Goal: Task Accomplishment & Management: Complete application form

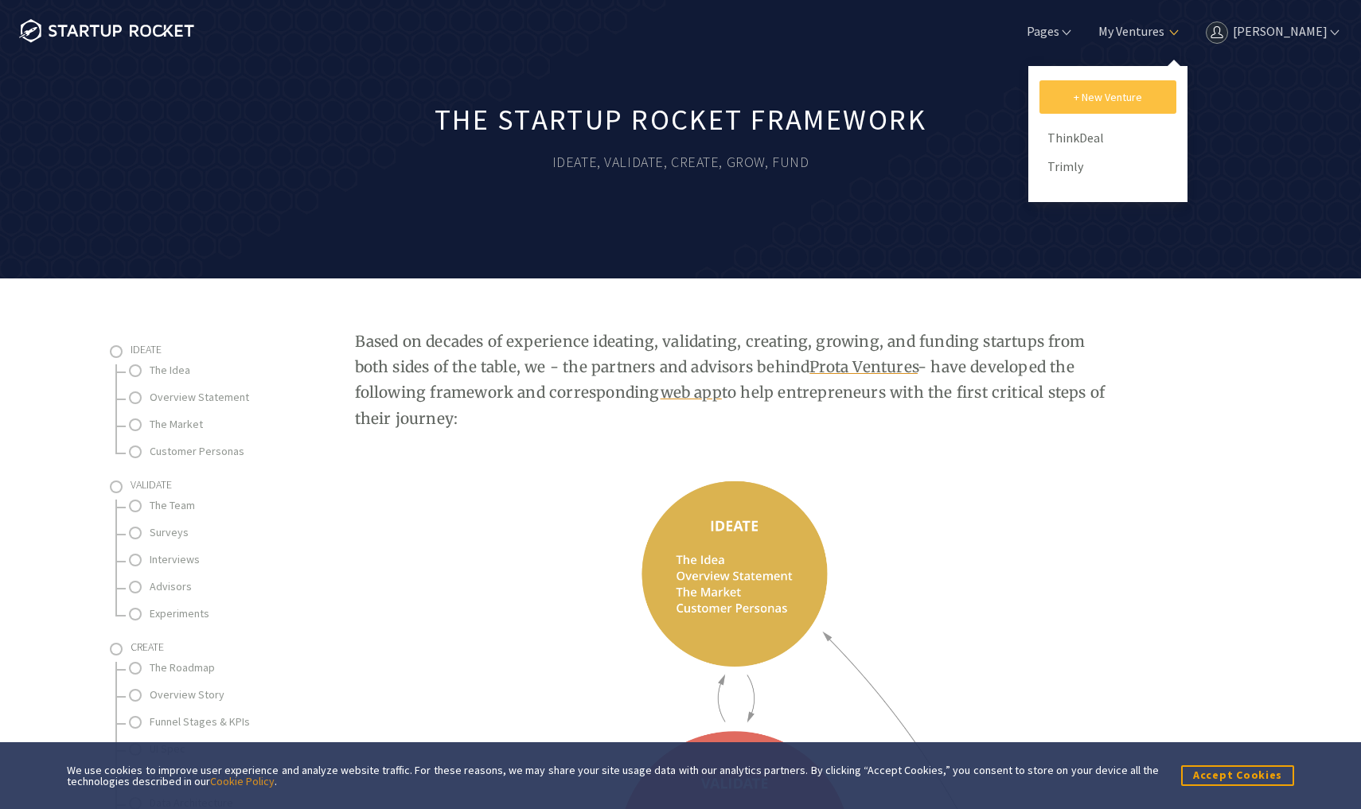
click at [1132, 94] on link "+ New Venture" at bounding box center [1107, 96] width 137 height 33
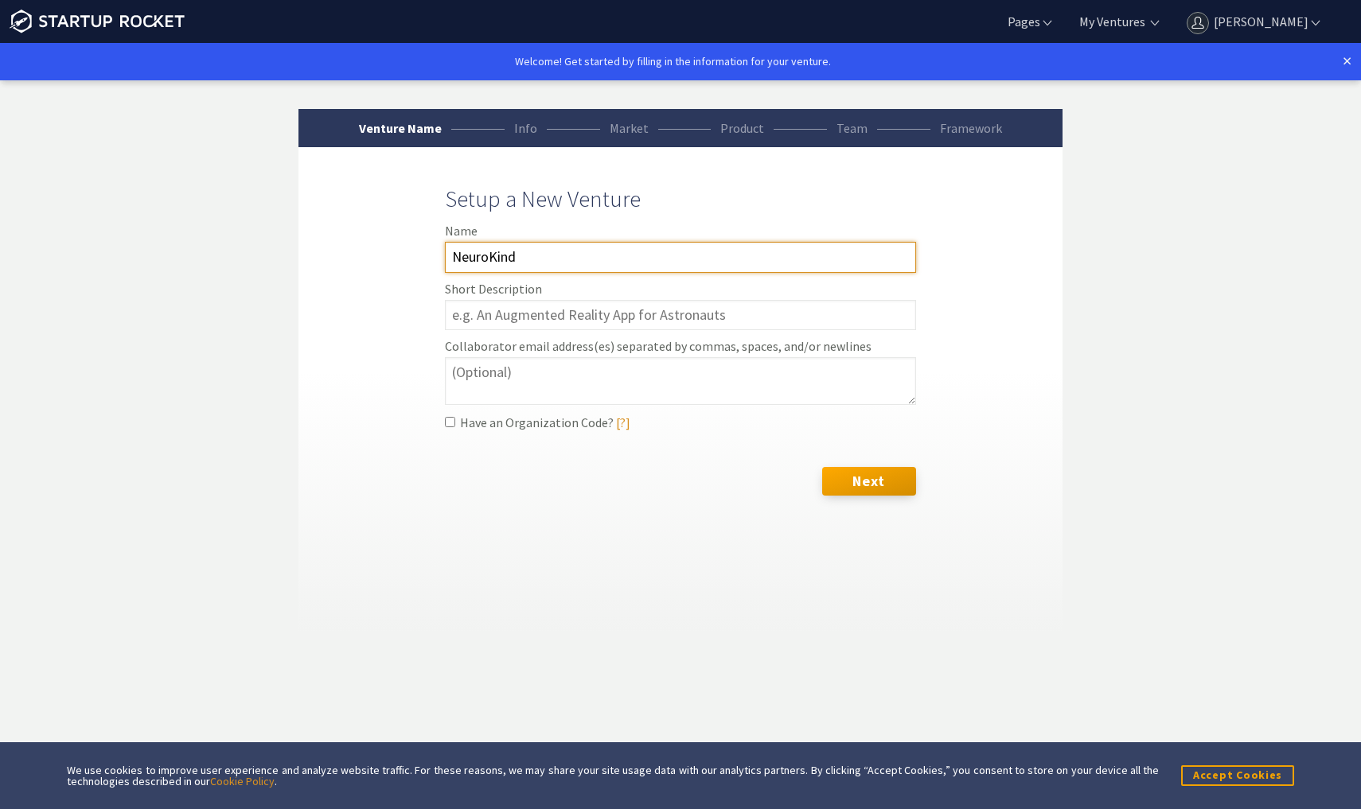
type input "NeuroKind"
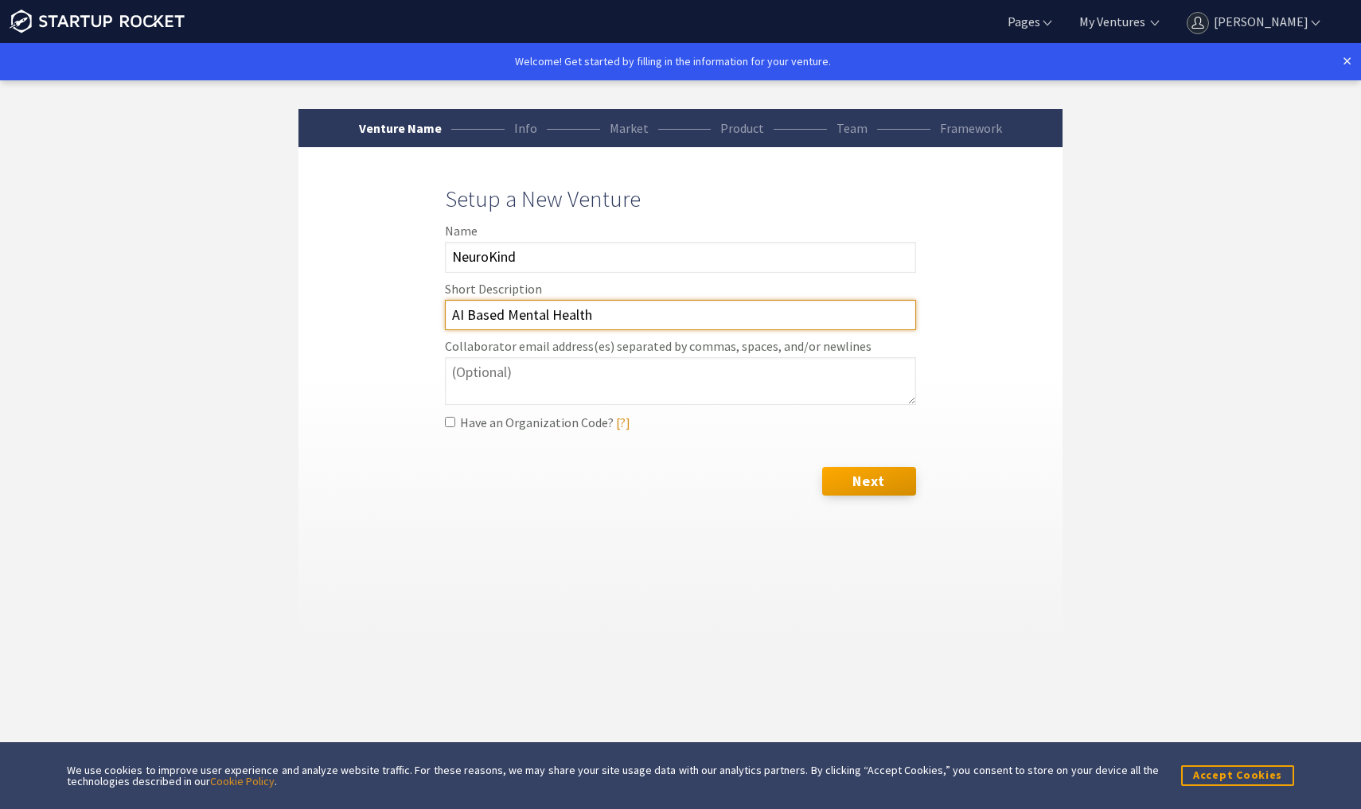
click at [480, 314] on input "AI Based Mental Health" at bounding box center [680, 315] width 471 height 31
click at [614, 317] on input "AI-based Mental Health" at bounding box center [680, 315] width 471 height 31
type input "AI-based Mental Health Diagnostics"
click at [644, 573] on div "Venture Name Info Market Product Team Framework Setup a New Venture Name NeuroK…" at bounding box center [680, 372] width 764 height 526
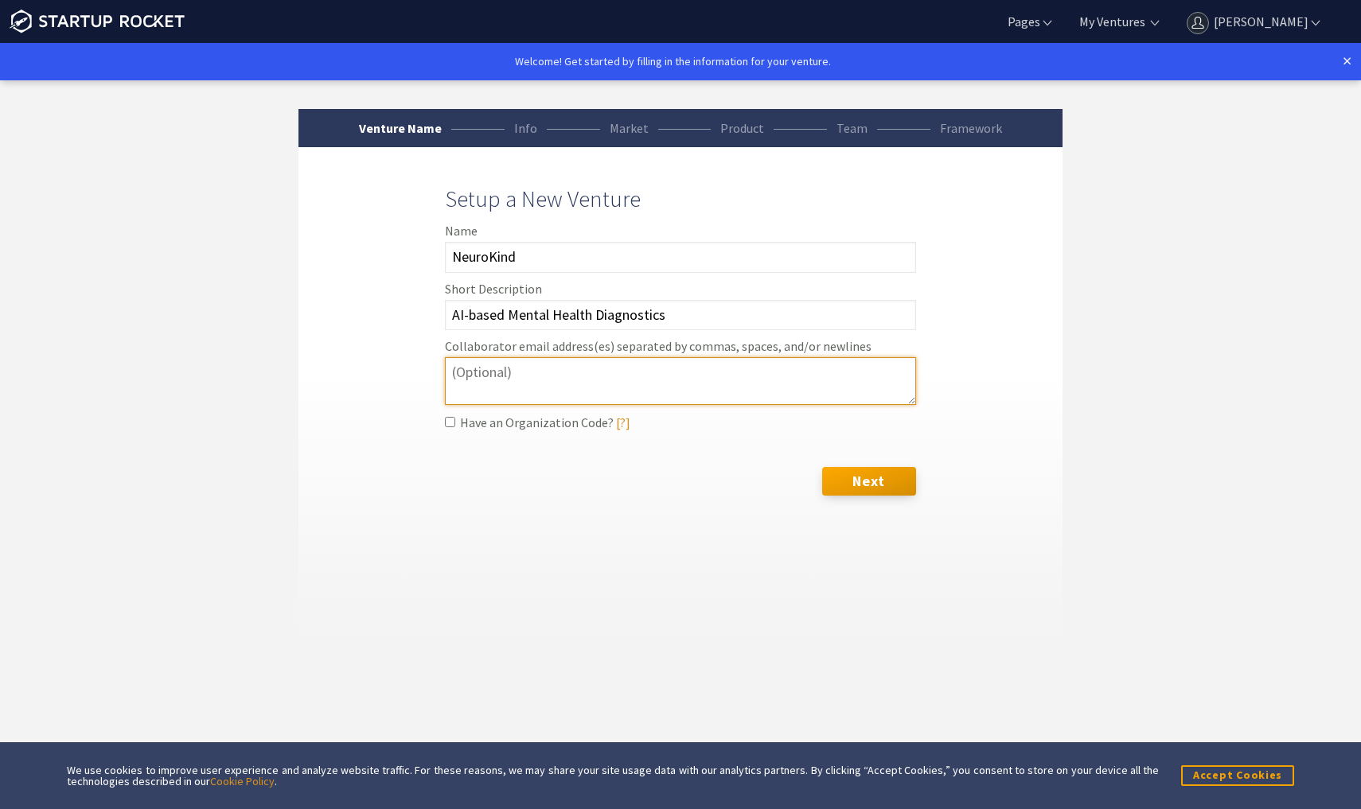
click at [595, 377] on textarea "Collaborator email address(es) separated by commas, spaces, and/or newlines" at bounding box center [680, 380] width 471 height 47
type textarea "a"
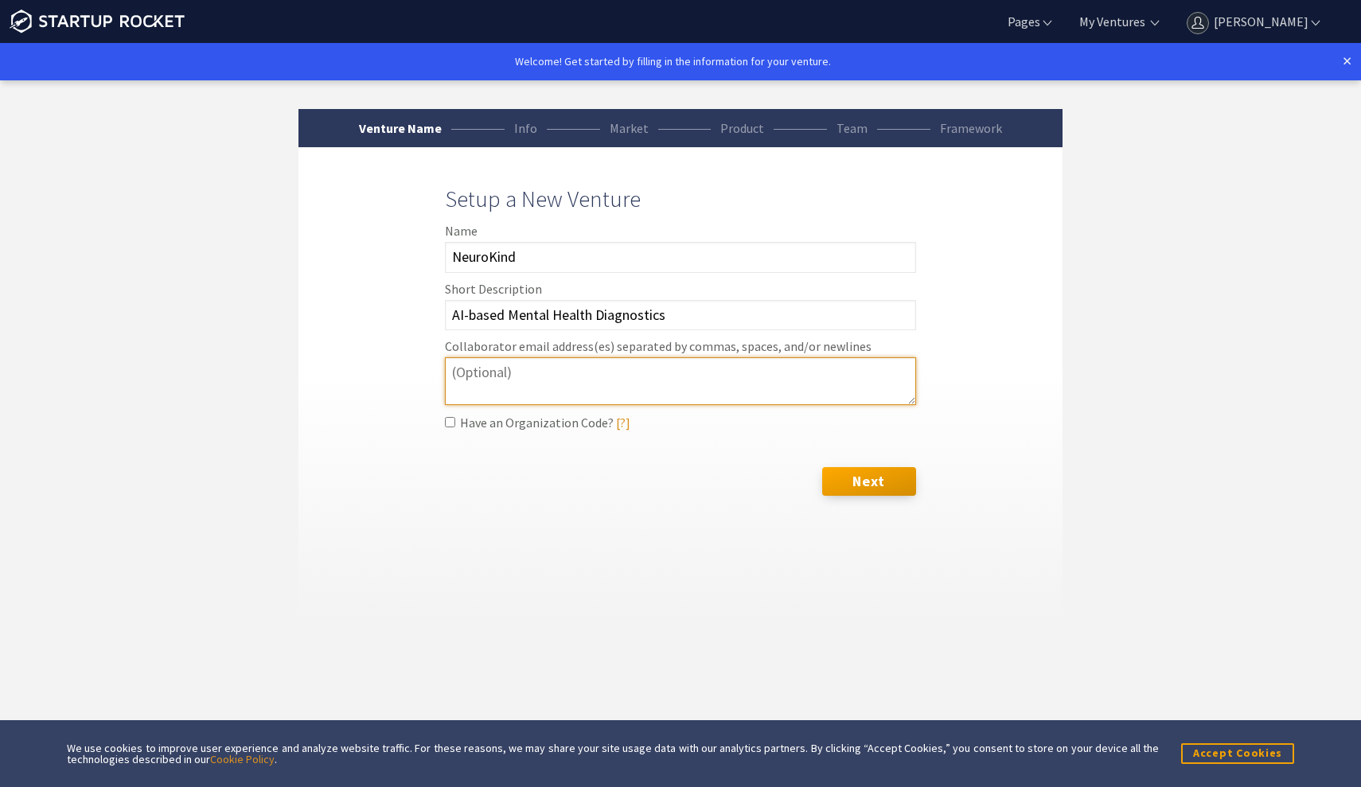
paste textarea "akanani1@hawk.illinoistech.edu"
type textarea "akanani1@hawk.illinoistech.edu"
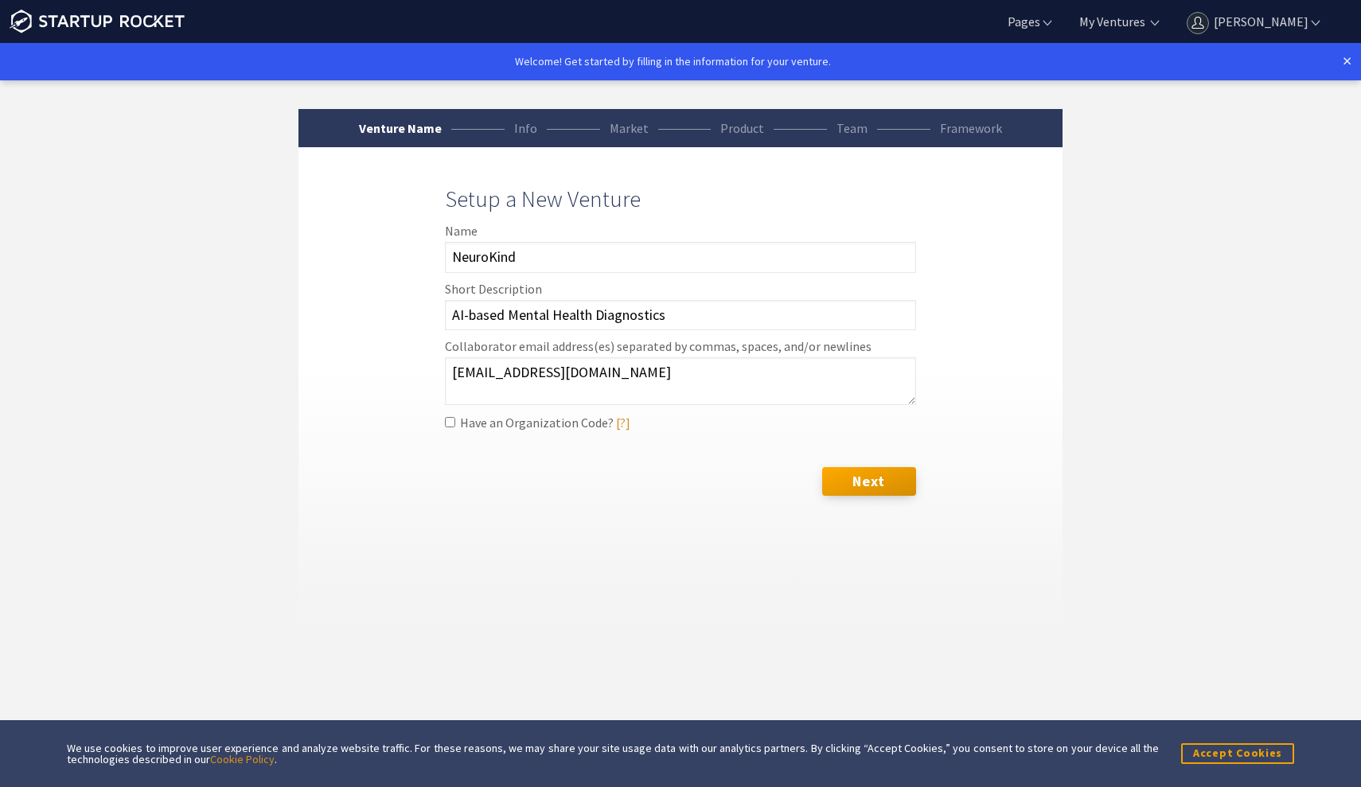
click at [630, 485] on div "Next" at bounding box center [680, 486] width 471 height 38
click at [842, 481] on button "Next" at bounding box center [869, 481] width 94 height 29
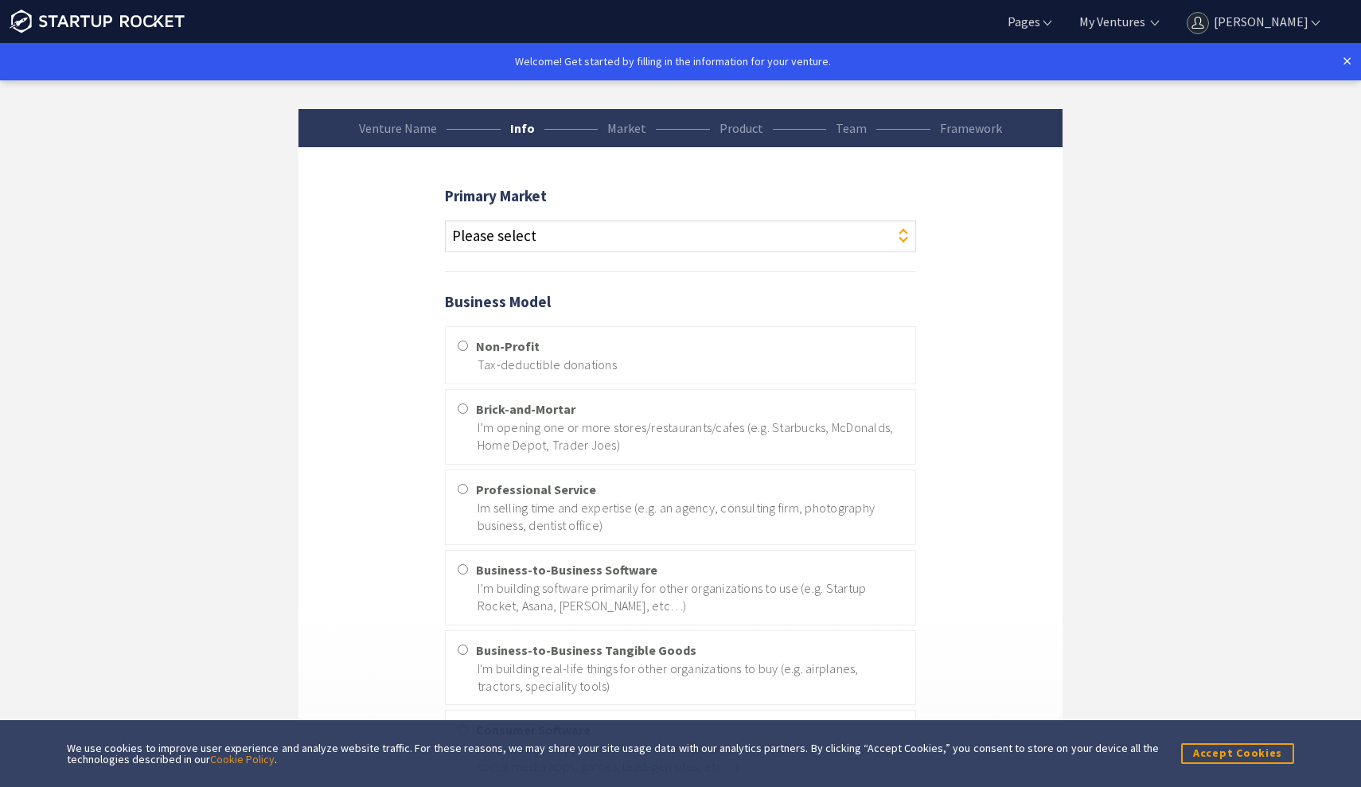
click at [593, 232] on select "Please select Agriculture Art Automotive Beauty Blockchains Clean Technology Co…" at bounding box center [680, 236] width 471 height 32
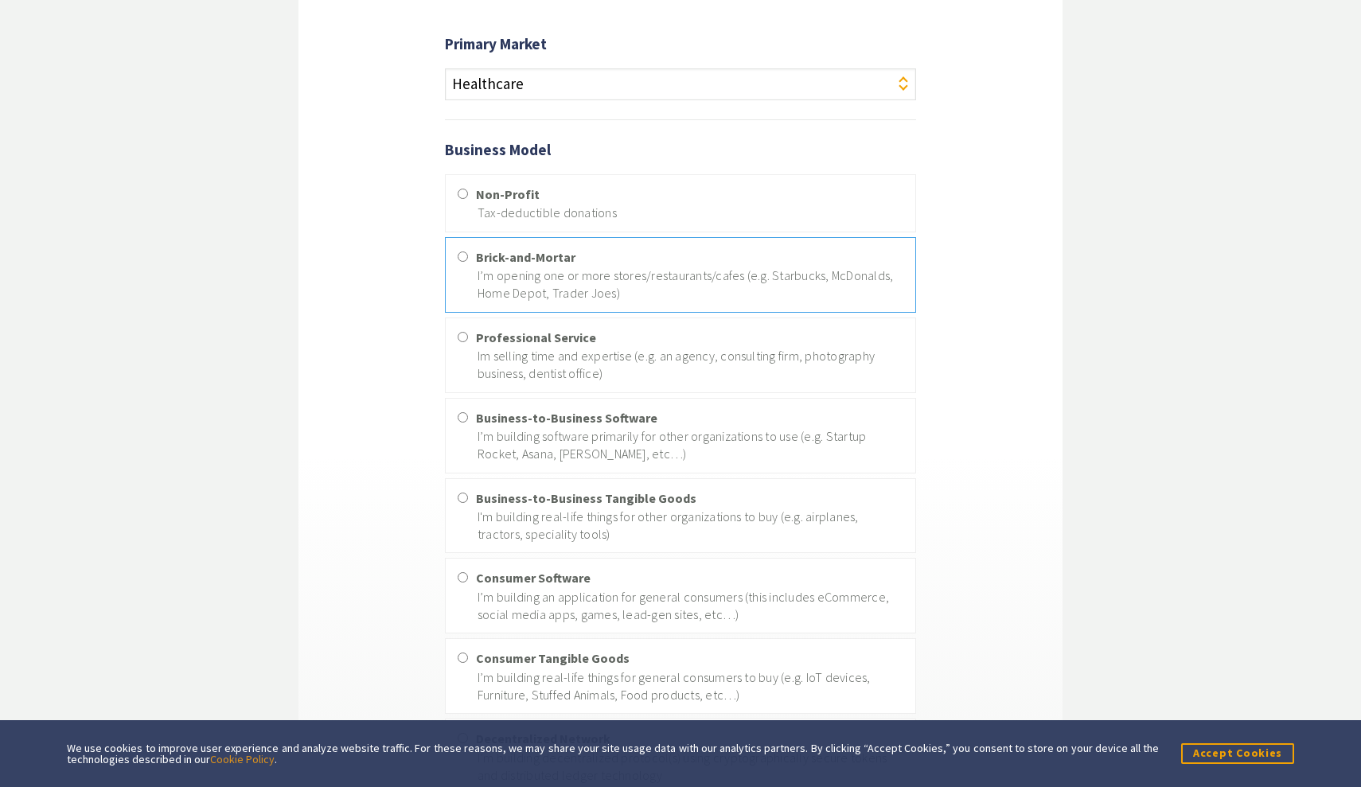
scroll to position [161, 0]
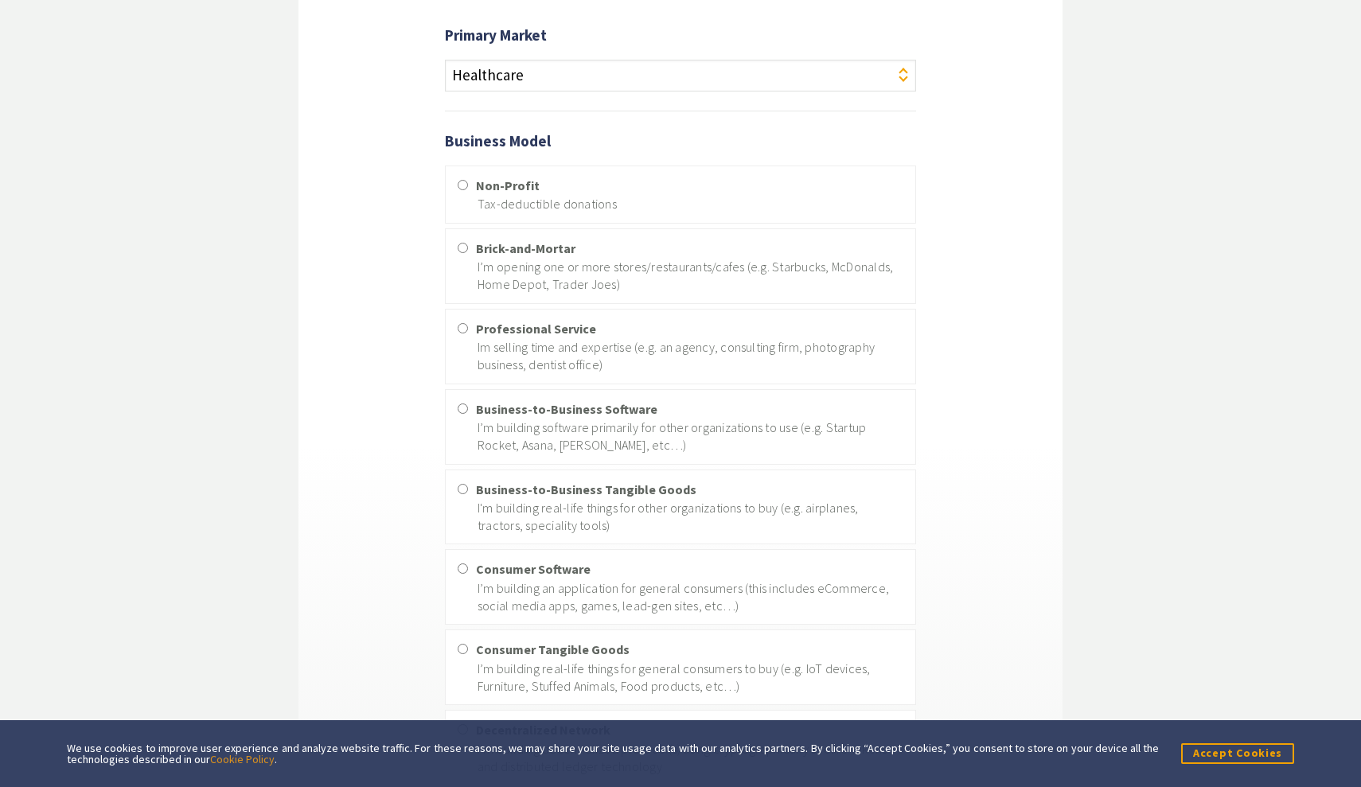
select select "20"
click at [580, 412] on strong "Business-to-Business Software" at bounding box center [566, 409] width 181 height 16
click at [468, 412] on input "Business-to-Business Software I’m building software primarily for other organiz…" at bounding box center [463, 408] width 10 height 10
radio input "true"
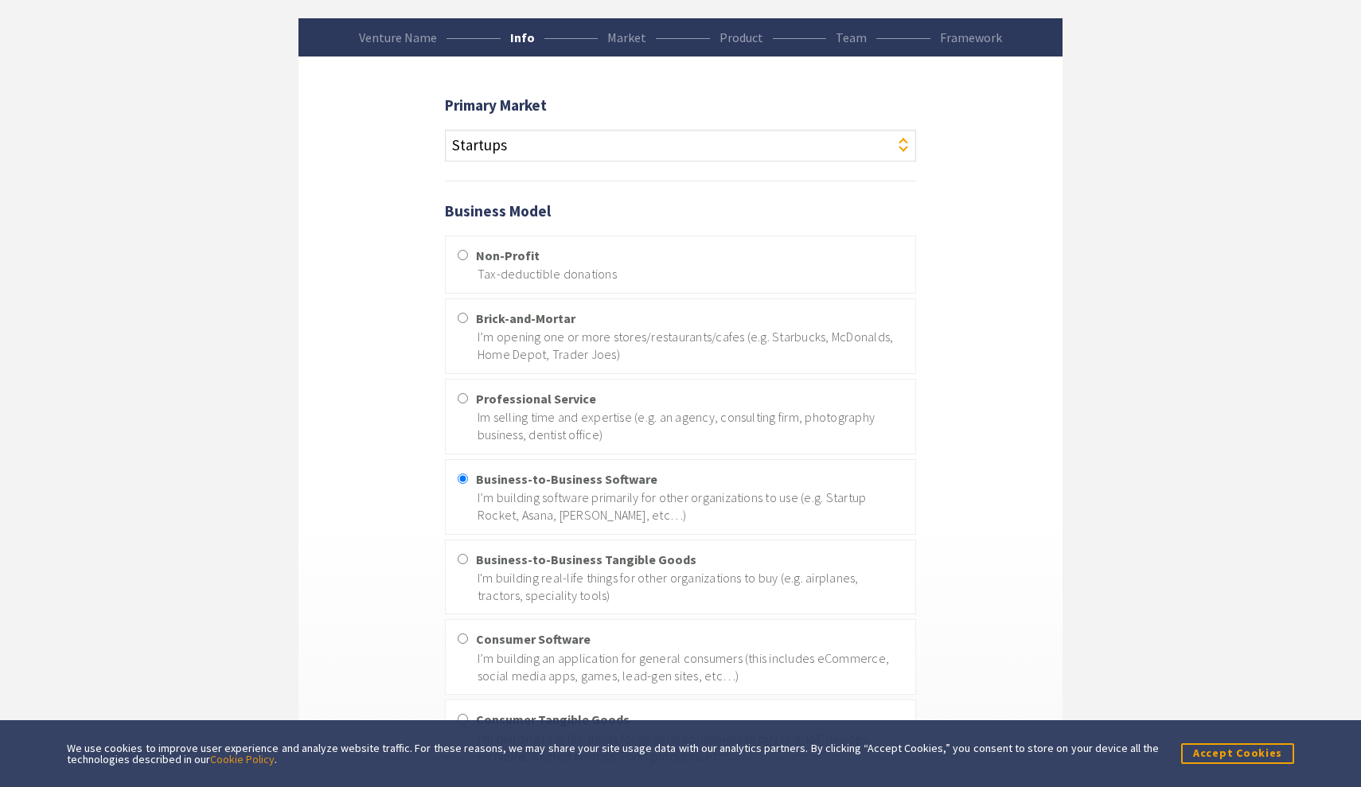
scroll to position [272, 0]
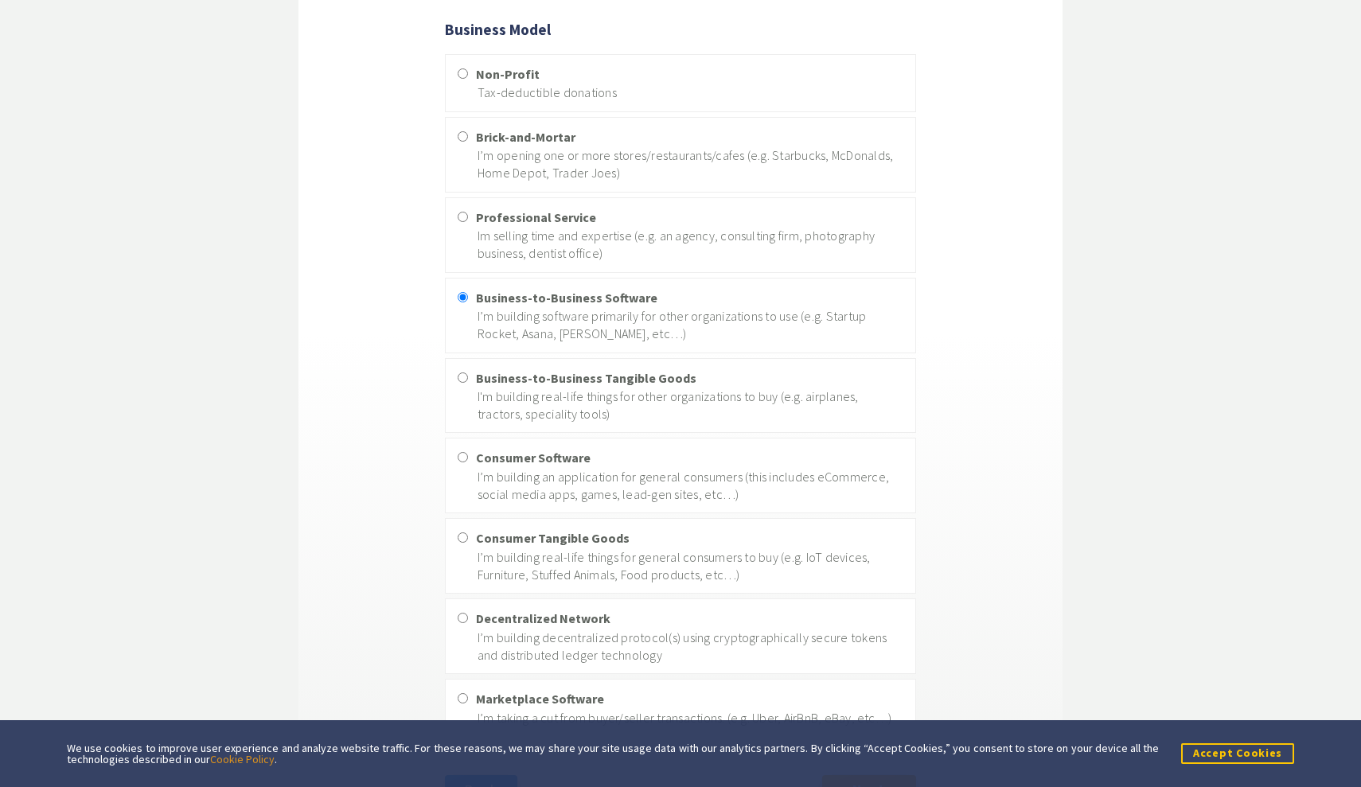
click at [1225, 754] on button "Accept Cookies" at bounding box center [1237, 753] width 113 height 20
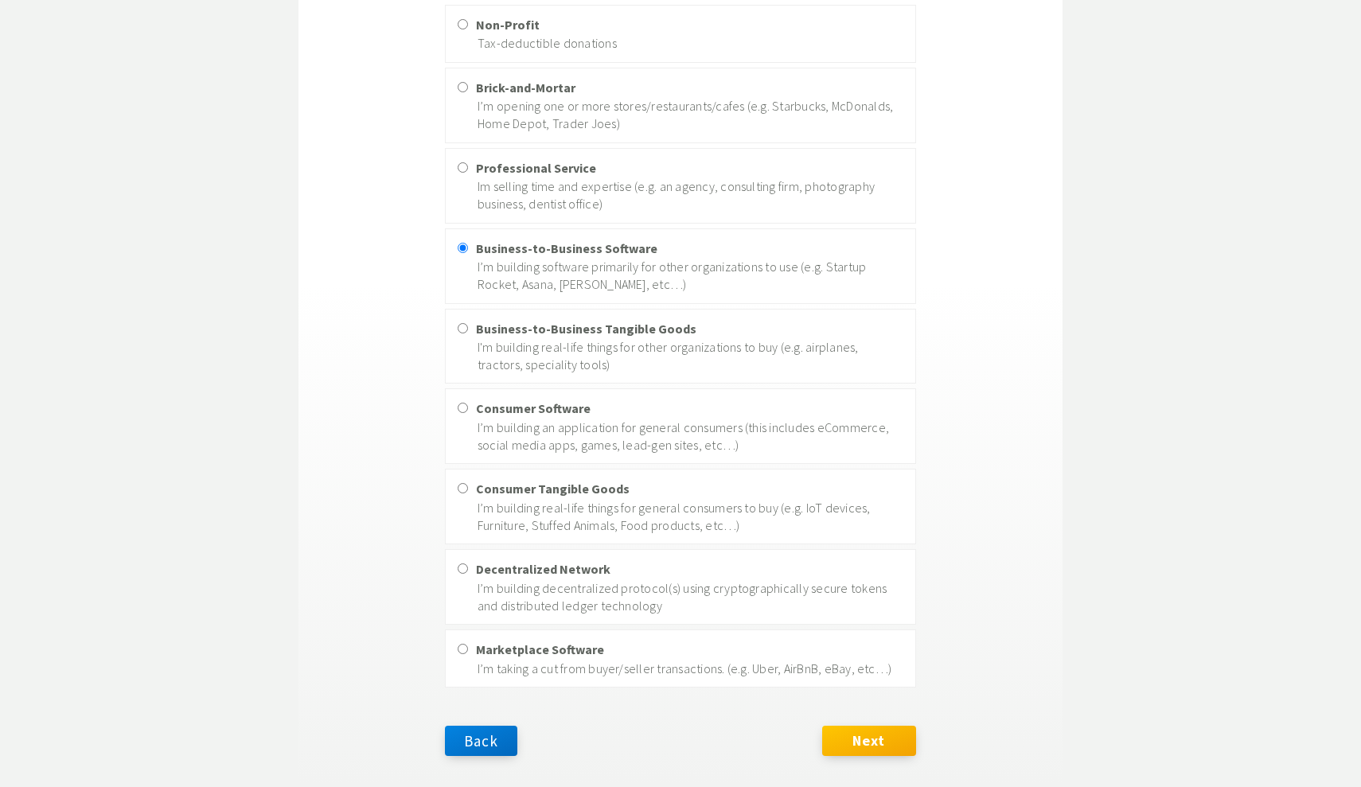
scroll to position [321, 0]
click at [867, 727] on button "Next" at bounding box center [869, 742] width 94 height 30
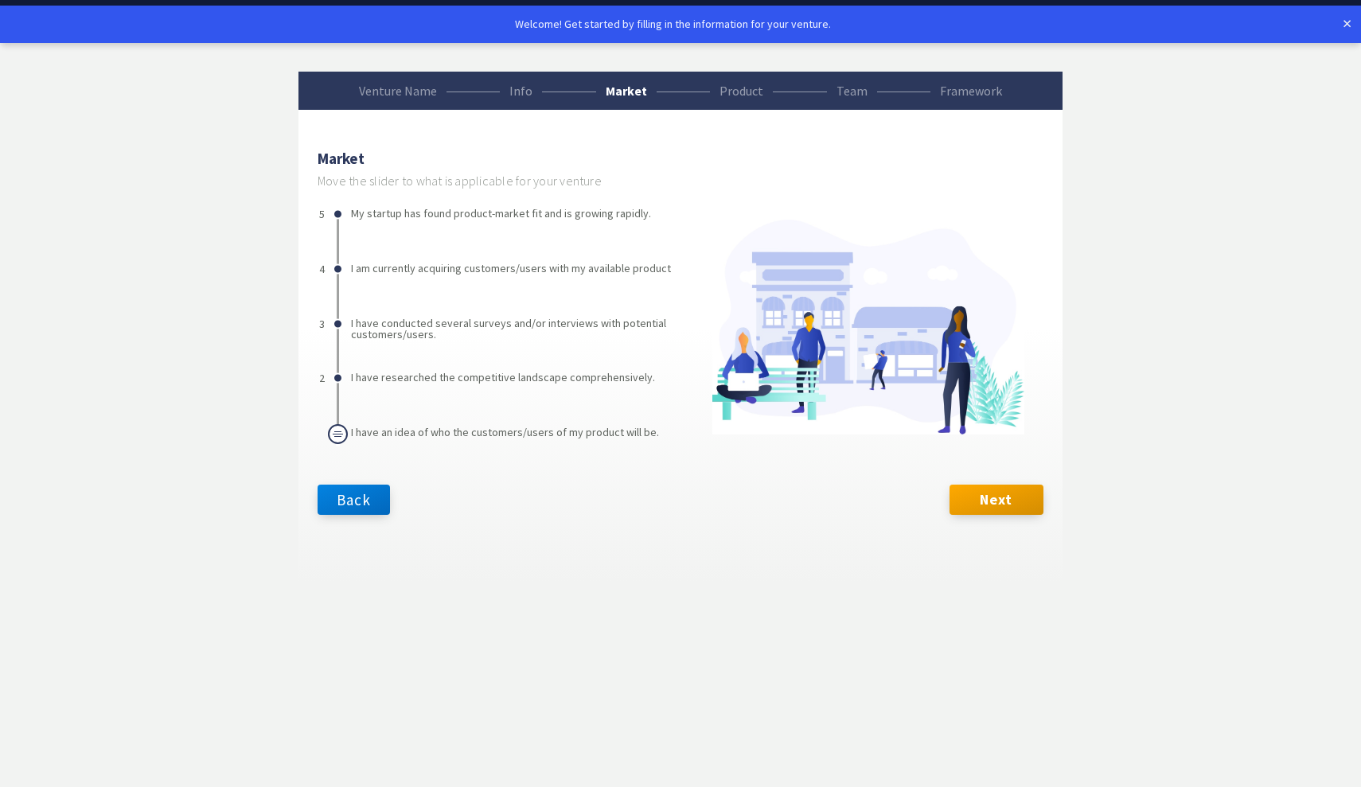
scroll to position [0, 0]
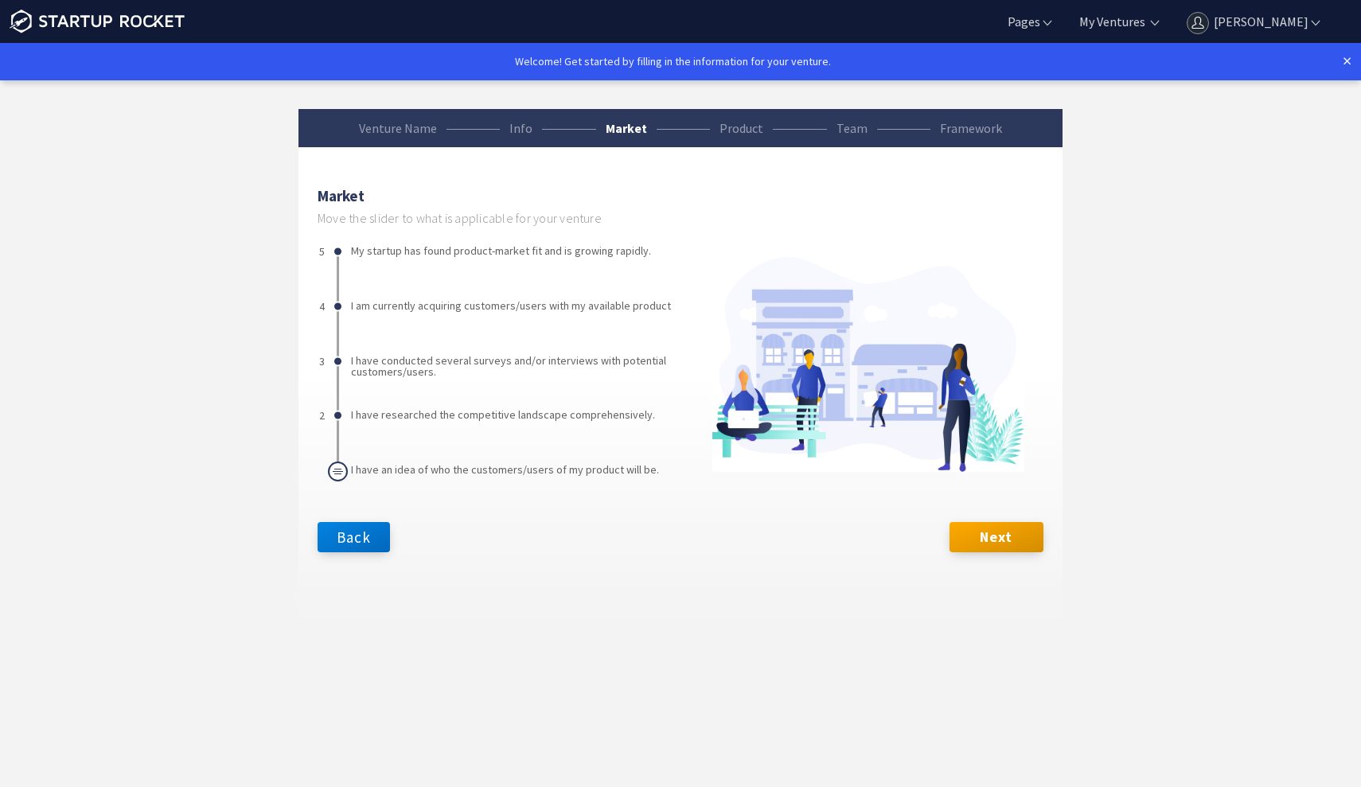
click at [440, 470] on li "I have an idea of who the customers/users of my product will be." at bounding box center [505, 488] width 308 height 48
click at [966, 536] on button "Next" at bounding box center [996, 537] width 94 height 30
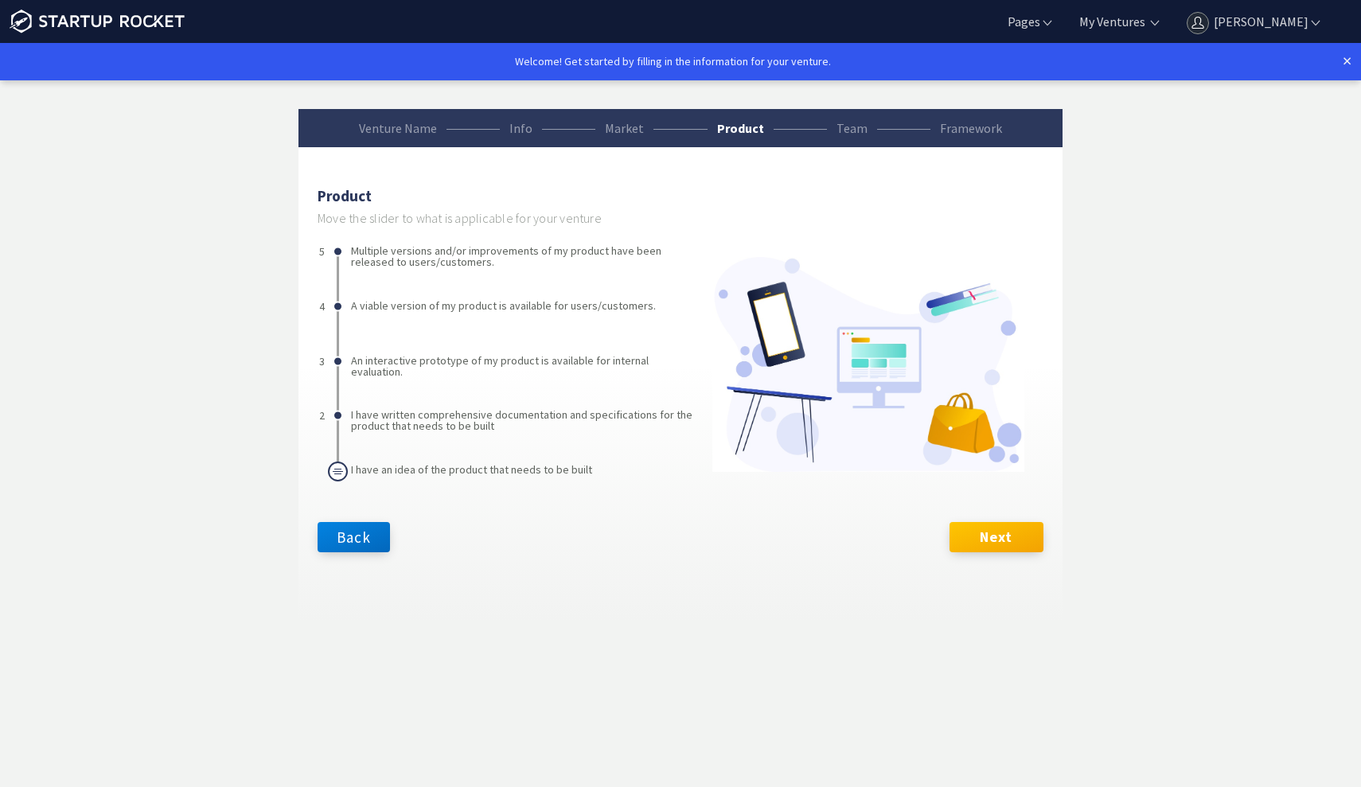
click at [1012, 536] on button "Next" at bounding box center [996, 537] width 94 height 30
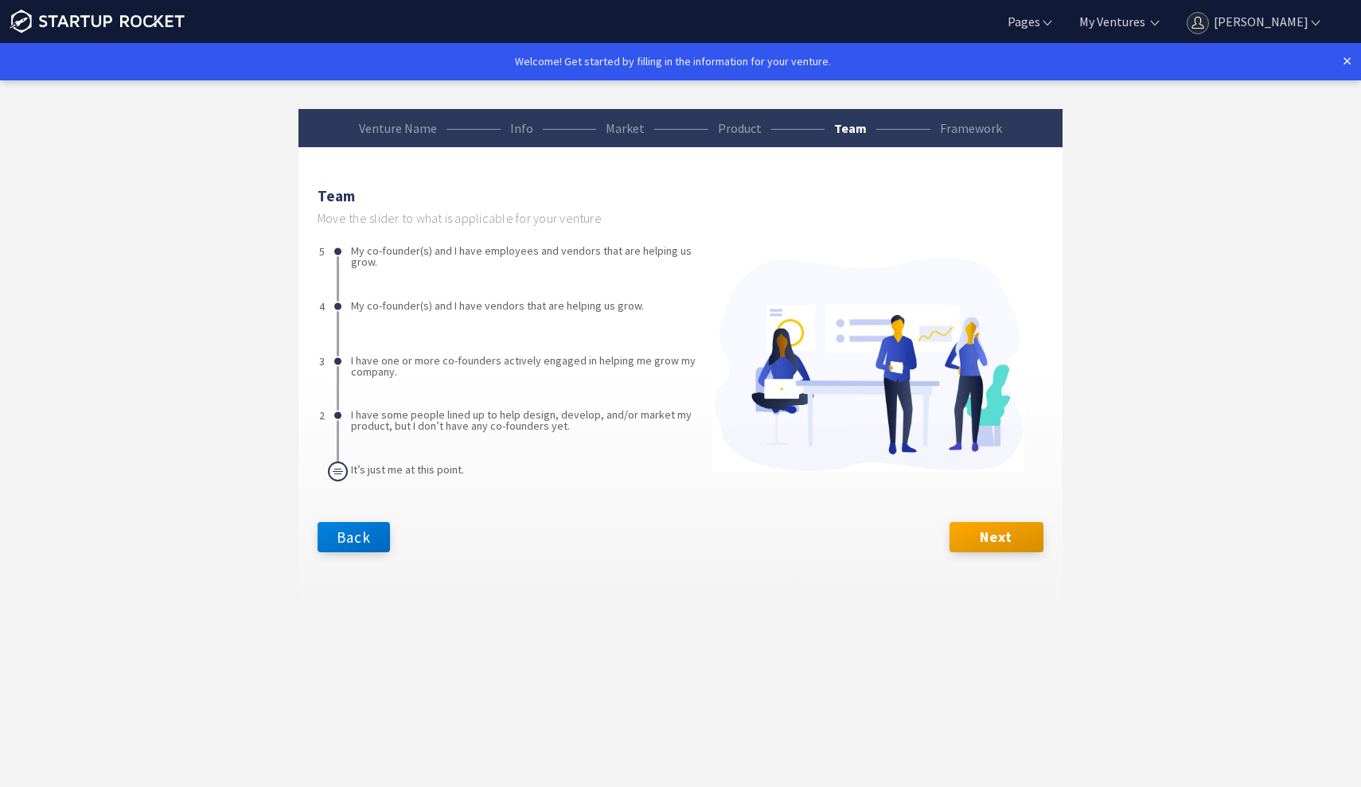
click at [394, 422] on li "I have some people lined up to help design, develop, and/or market my product, …" at bounding box center [526, 433] width 350 height 48
click at [513, 364] on li "I have one or more co-founders actively engaged in helping me grow my company." at bounding box center [526, 379] width 350 height 48
click at [993, 538] on button "Next" at bounding box center [996, 537] width 94 height 30
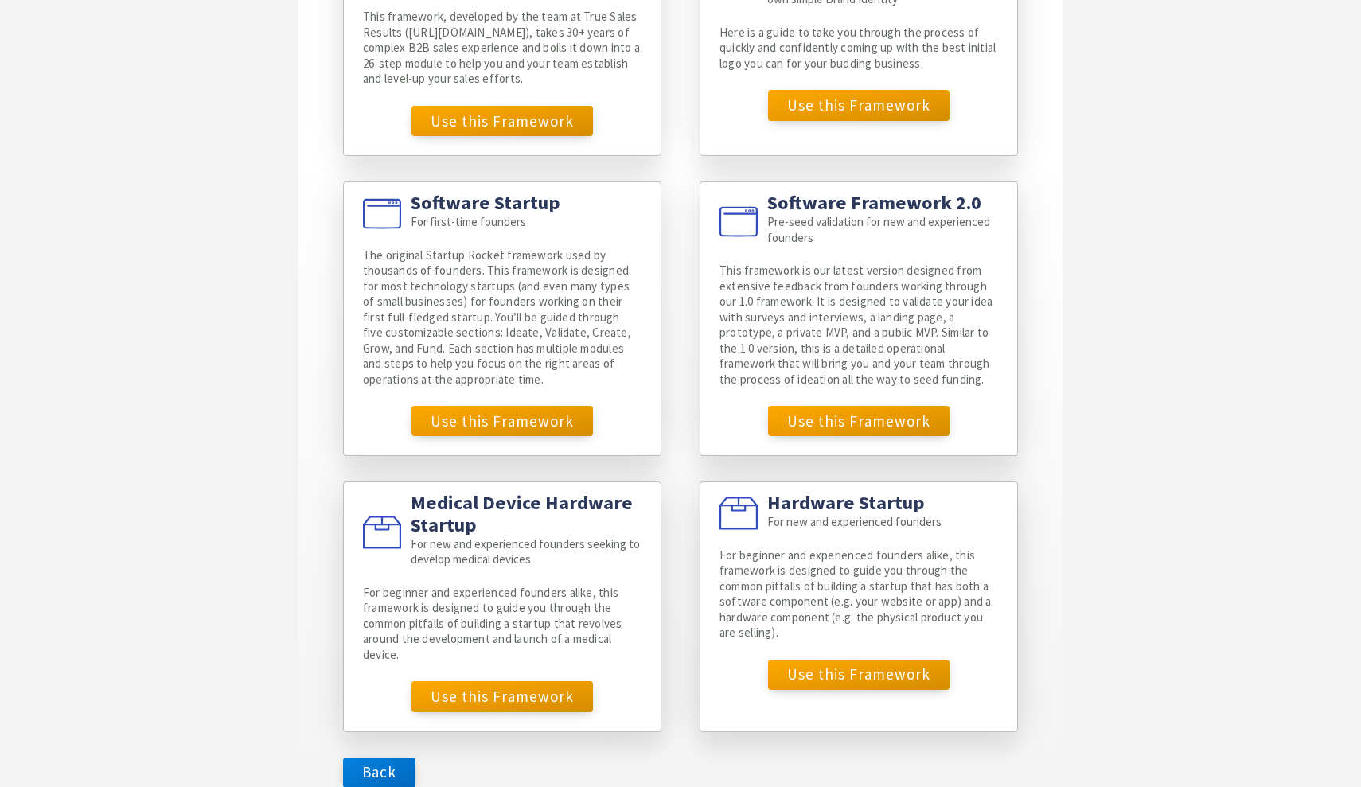
scroll to position [616, 0]
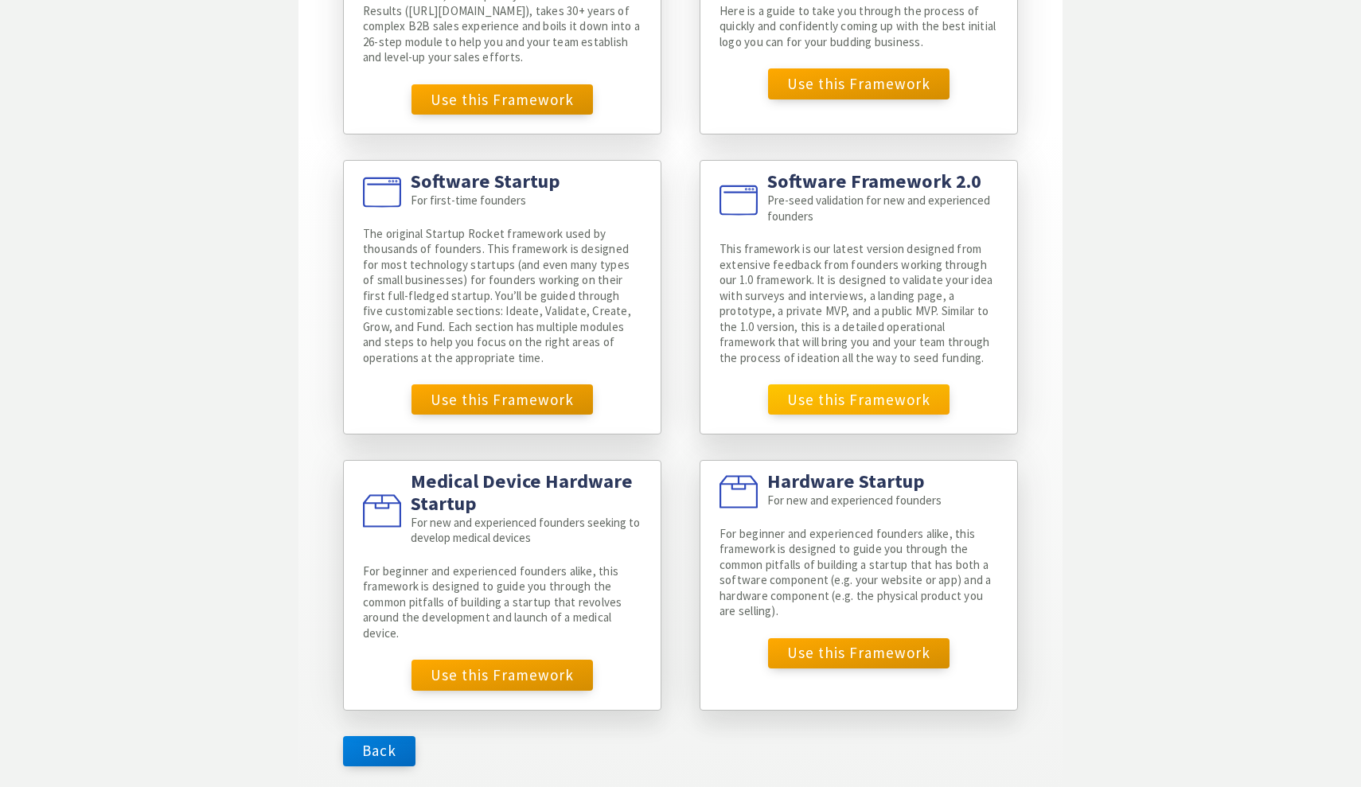
click at [829, 387] on button "Use this Framework" at bounding box center [858, 399] width 181 height 30
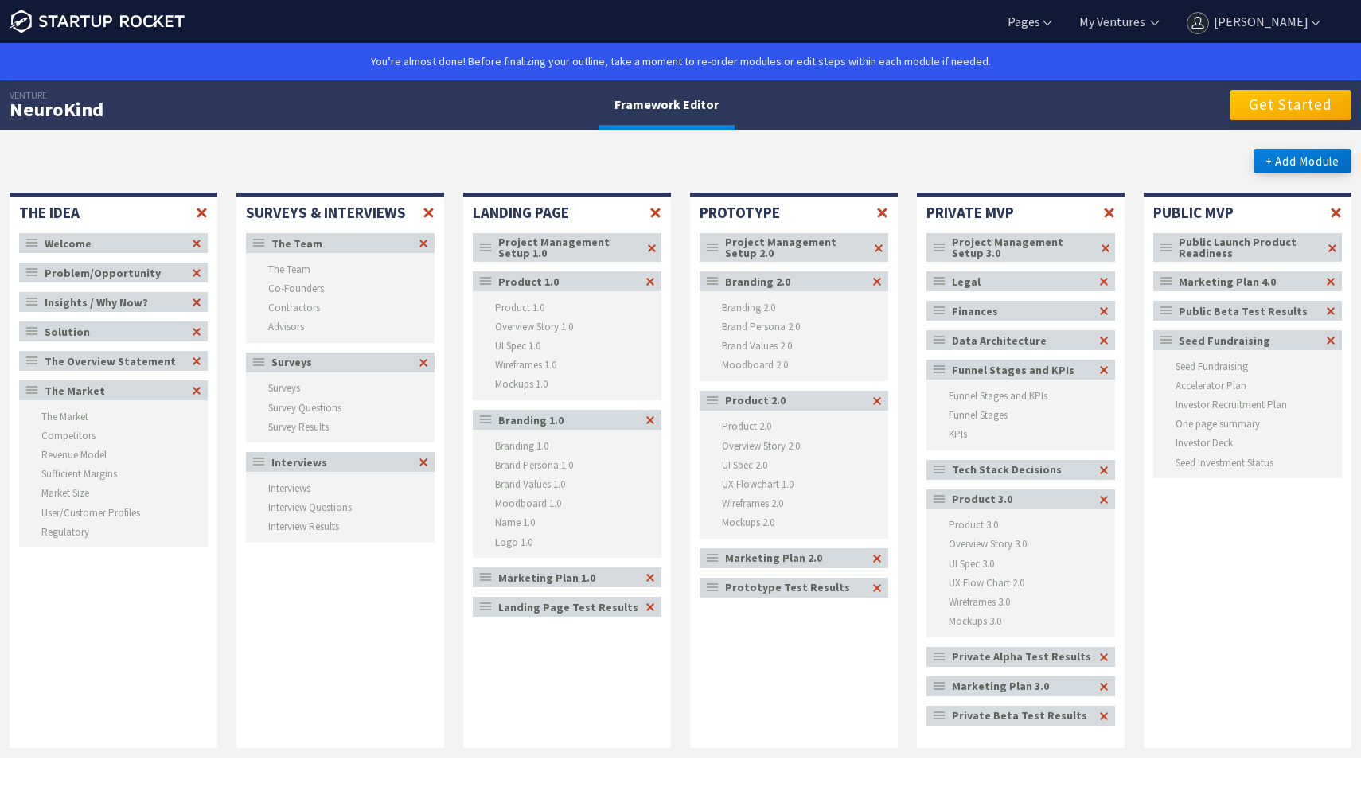
click at [1280, 99] on button "Get Started" at bounding box center [1290, 105] width 122 height 30
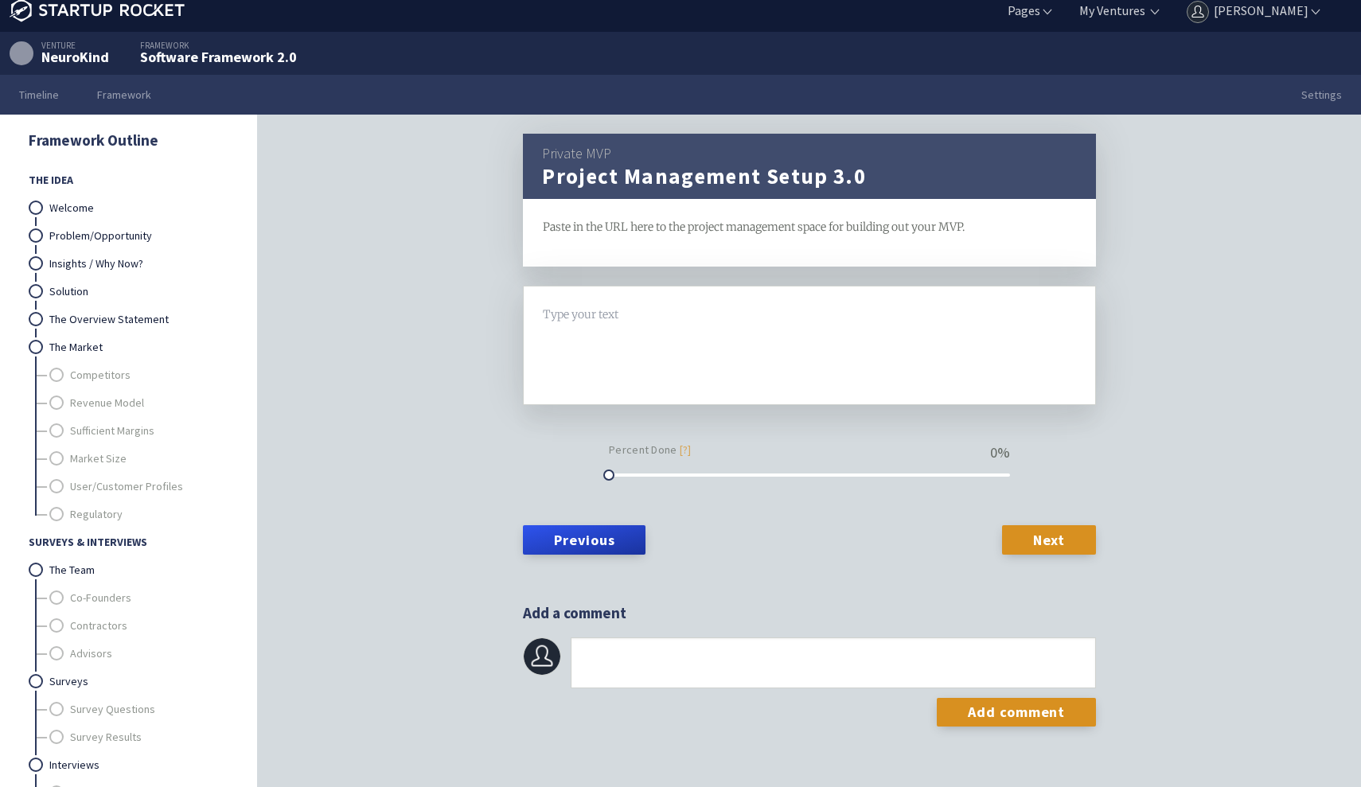
scroll to position [5, 0]
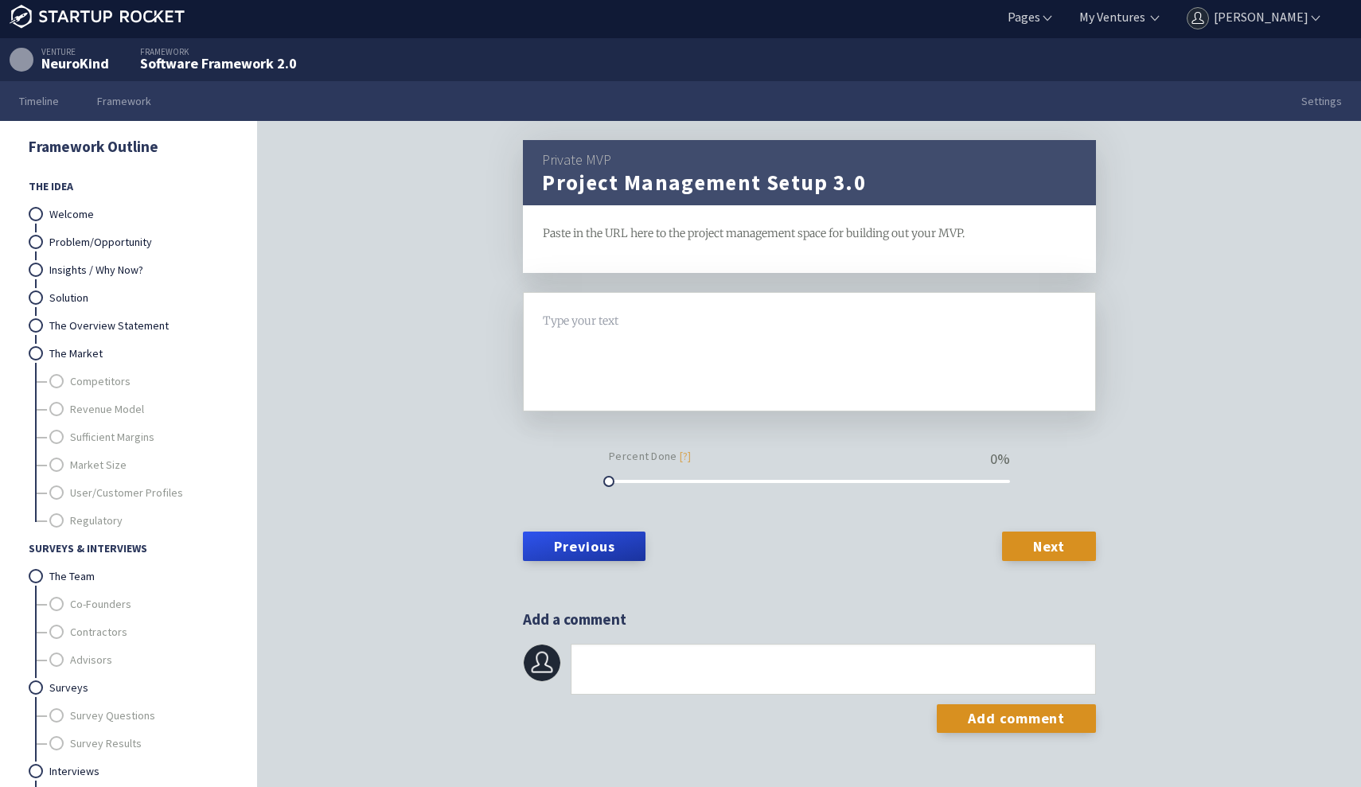
click at [613, 232] on span "Paste in the URL here to the project management space for building out your MVP." at bounding box center [754, 233] width 422 height 14
click at [611, 240] on div "Paste in the URL here to the project management space for building out your MVP." at bounding box center [810, 233] width 534 height 18
click at [615, 331] on div at bounding box center [810, 352] width 532 height 80
click at [388, 335] on div "Private MVP Project Management Setup 3.0 framework Paste in the URL here to the…" at bounding box center [809, 476] width 1103 height 711
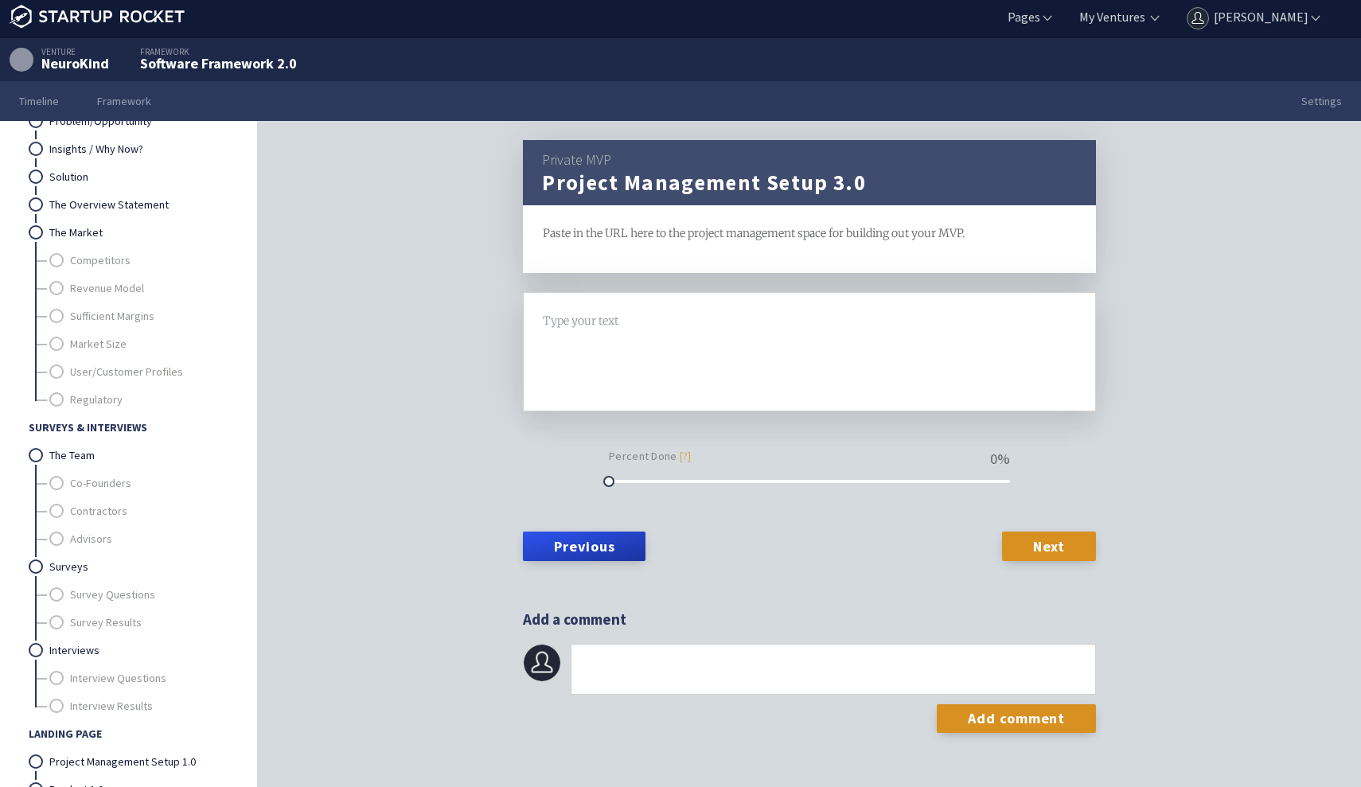
scroll to position [0, 0]
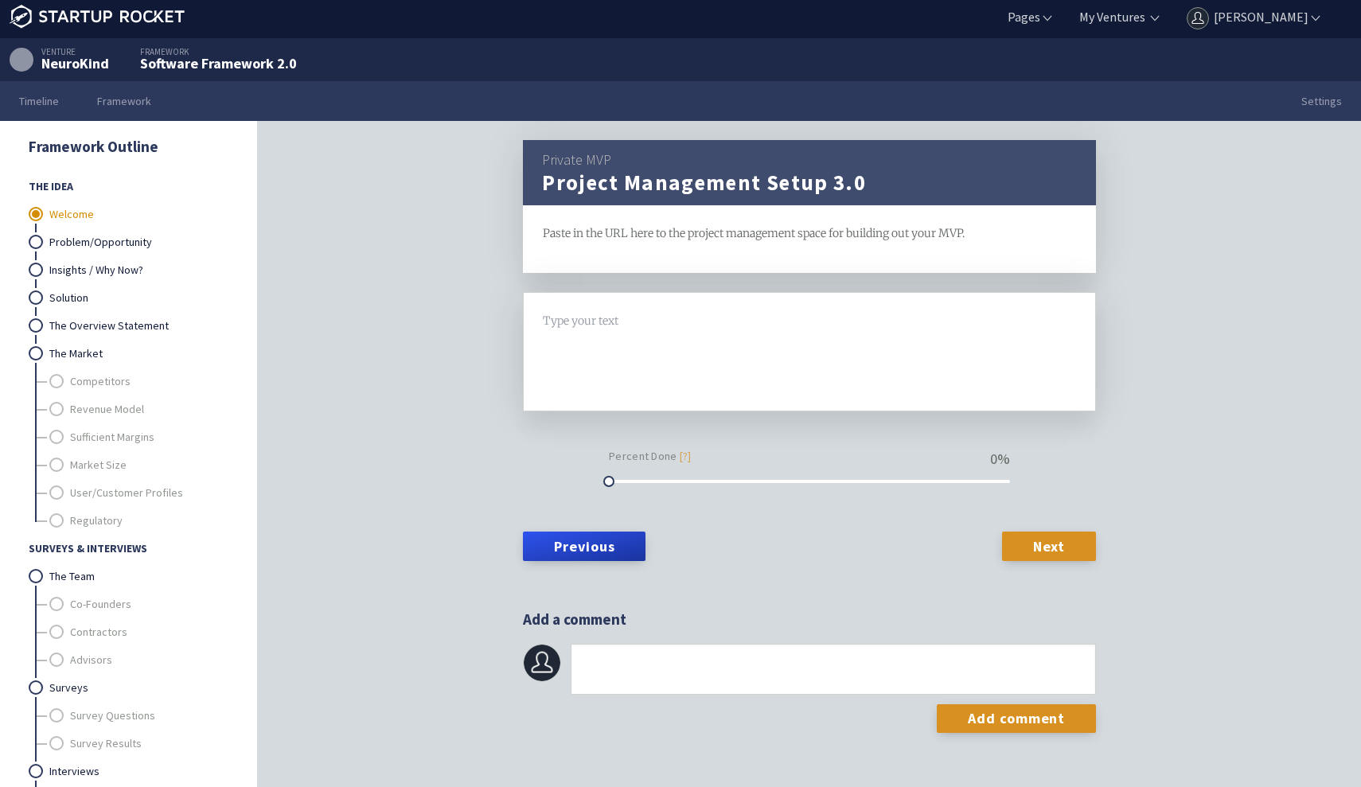
click at [80, 214] on link "Welcome" at bounding box center [138, 215] width 178 height 28
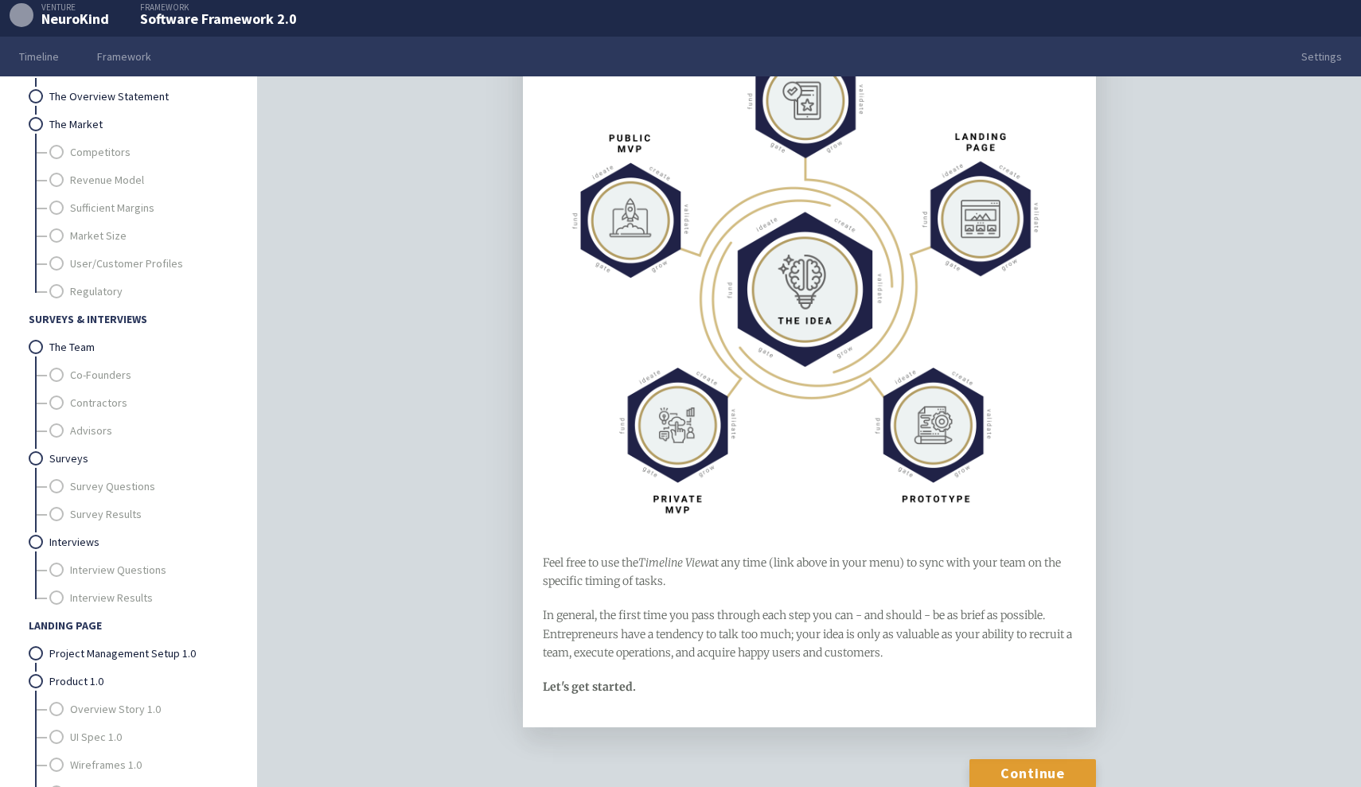
scroll to position [49, 0]
click at [1009, 776] on link "Continue" at bounding box center [1032, 773] width 127 height 29
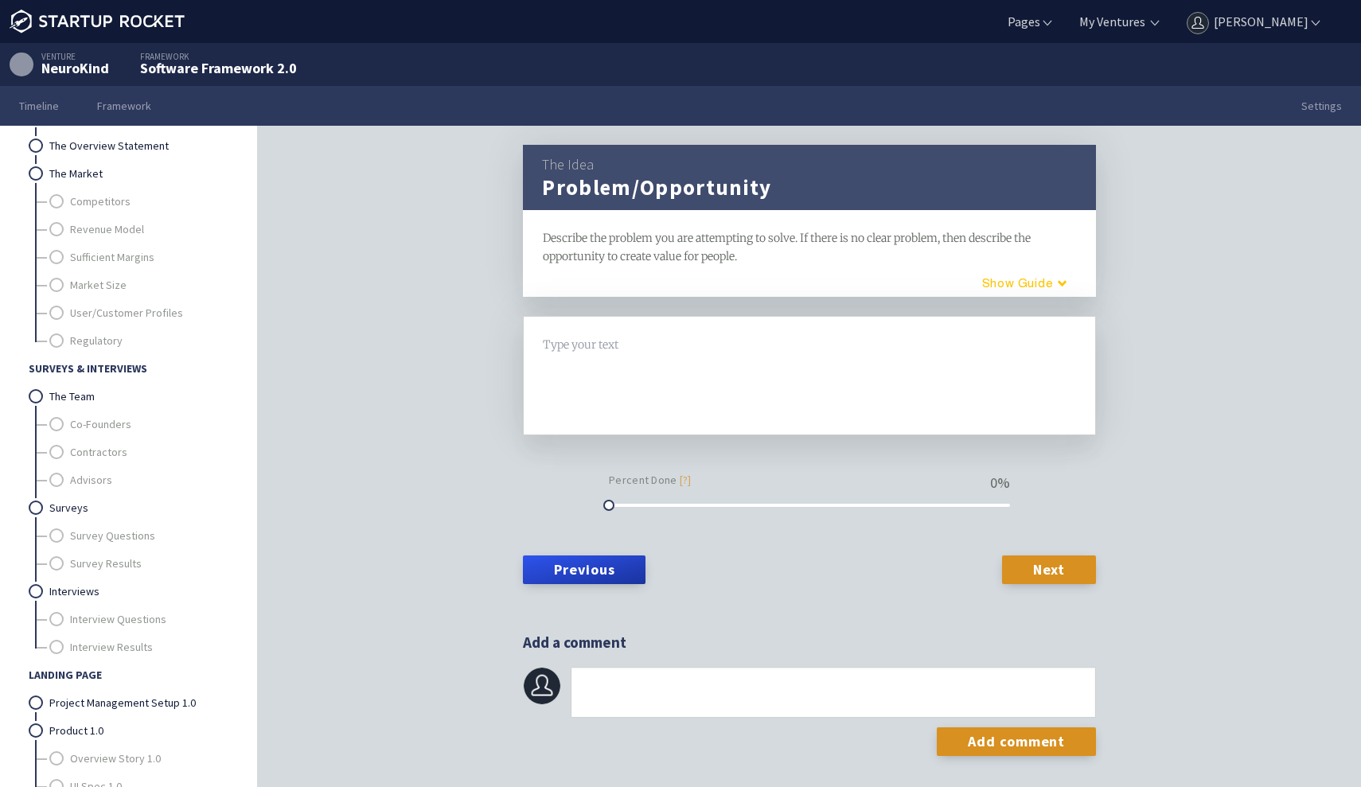
click at [999, 286] on button "Guide" at bounding box center [1018, 283] width 135 height 26
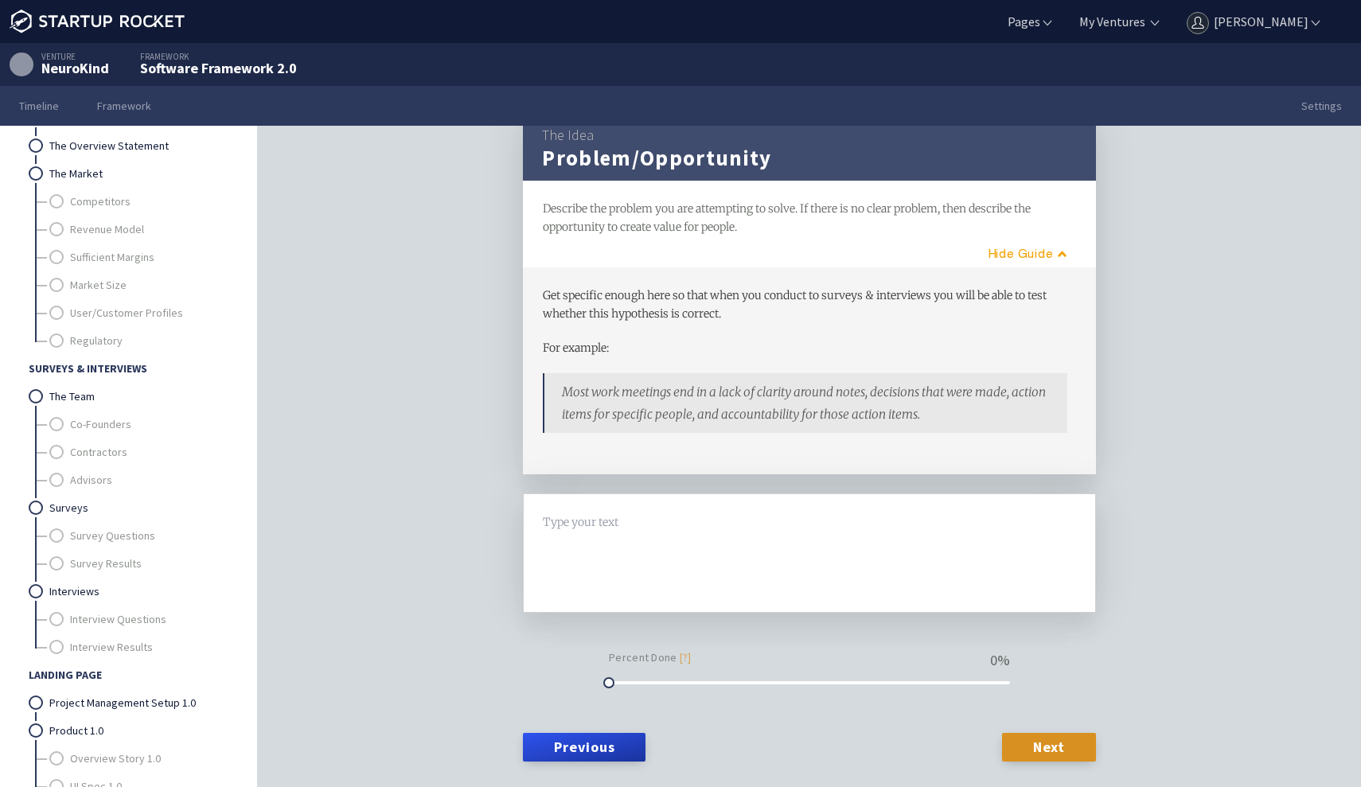
scroll to position [28, 0]
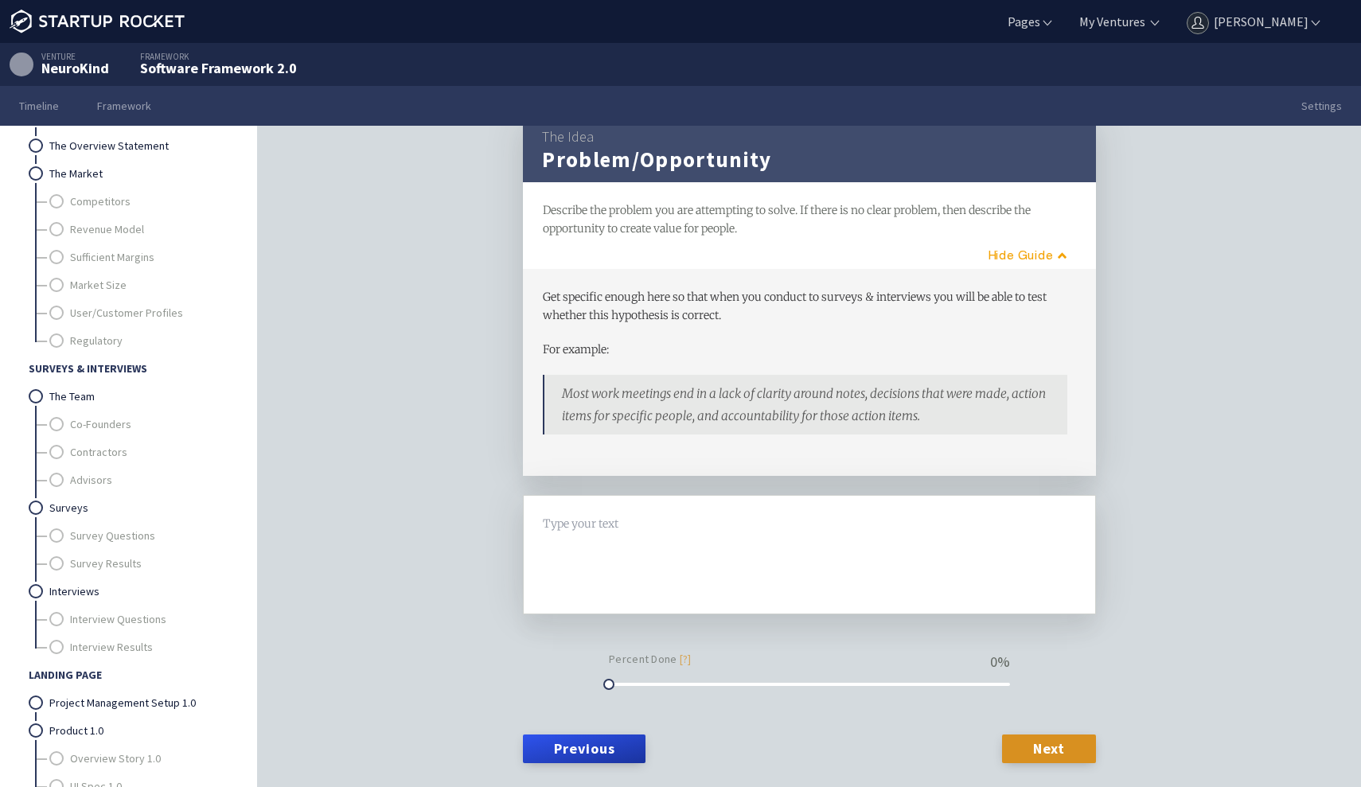
click at [620, 536] on div at bounding box center [810, 555] width 532 height 80
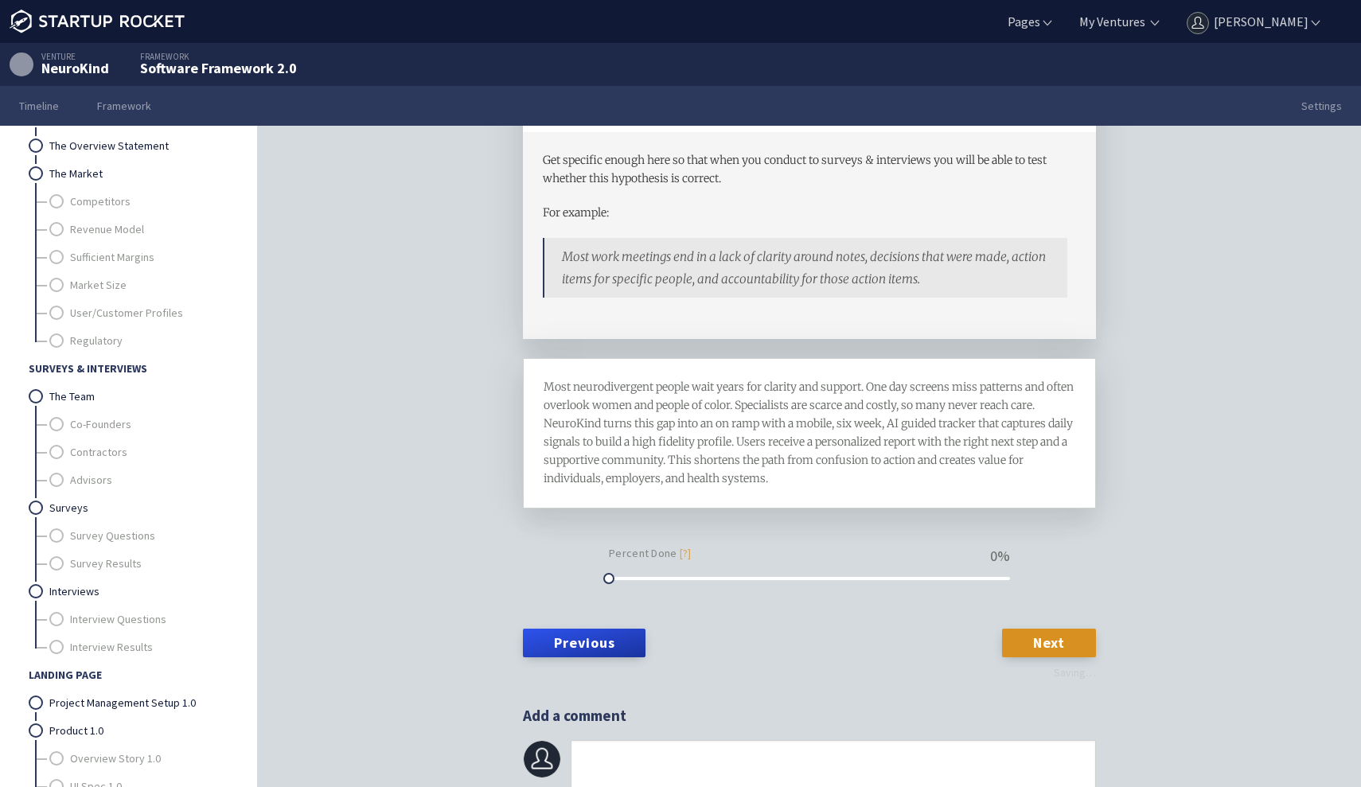
scroll to position [164, 0]
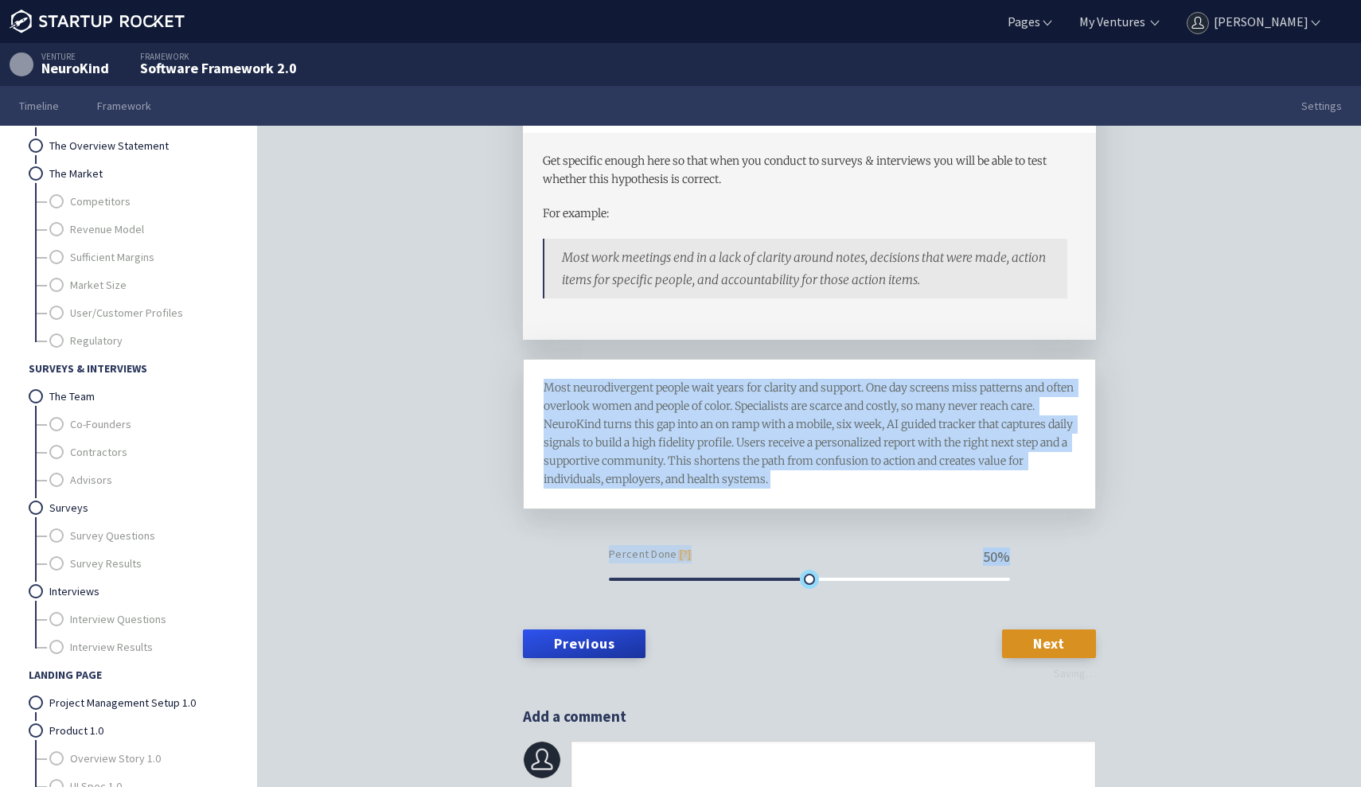
drag, startPoint x: 610, startPoint y: 574, endPoint x: 811, endPoint y: 590, distance: 201.2
click at [811, 590] on form "Most neurodivergent people wait years for clarity and support. One day screens …" at bounding box center [809, 513] width 573 height 309
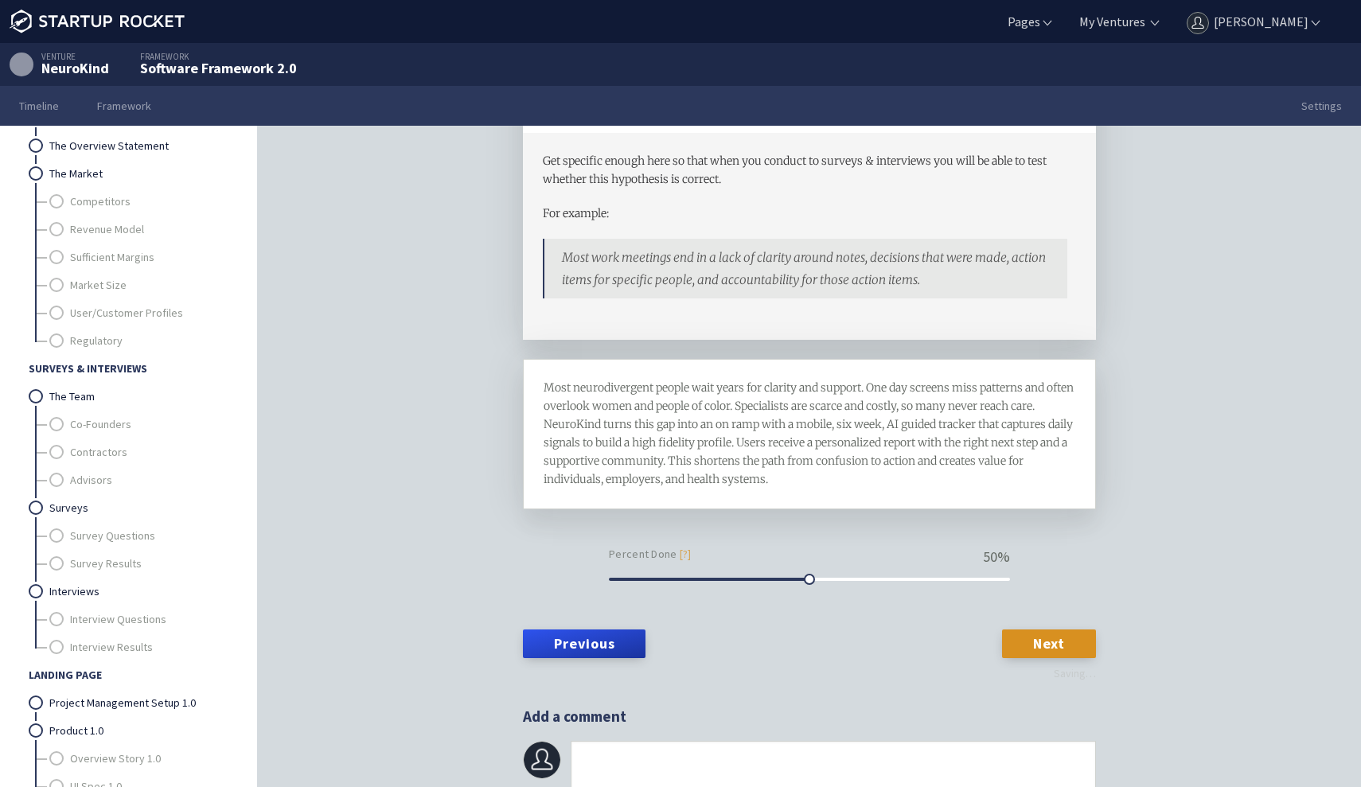
click at [863, 671] on div "The Idea Problem/Opportunity framework Describe the problem you are attempting …" at bounding box center [809, 481] width 1103 height 711
click at [1041, 633] on link "Next" at bounding box center [1049, 643] width 94 height 29
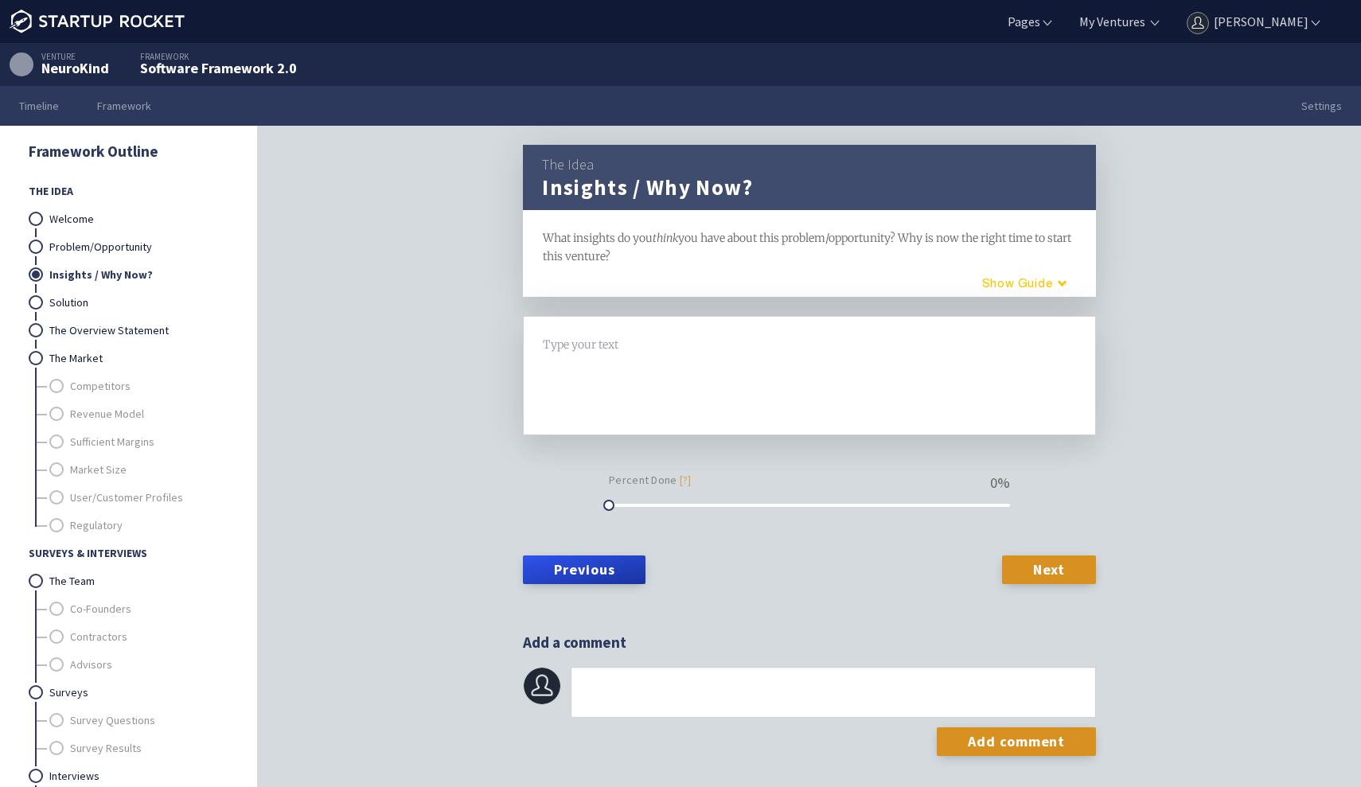
click at [1033, 284] on button "Guide" at bounding box center [1018, 283] width 135 height 26
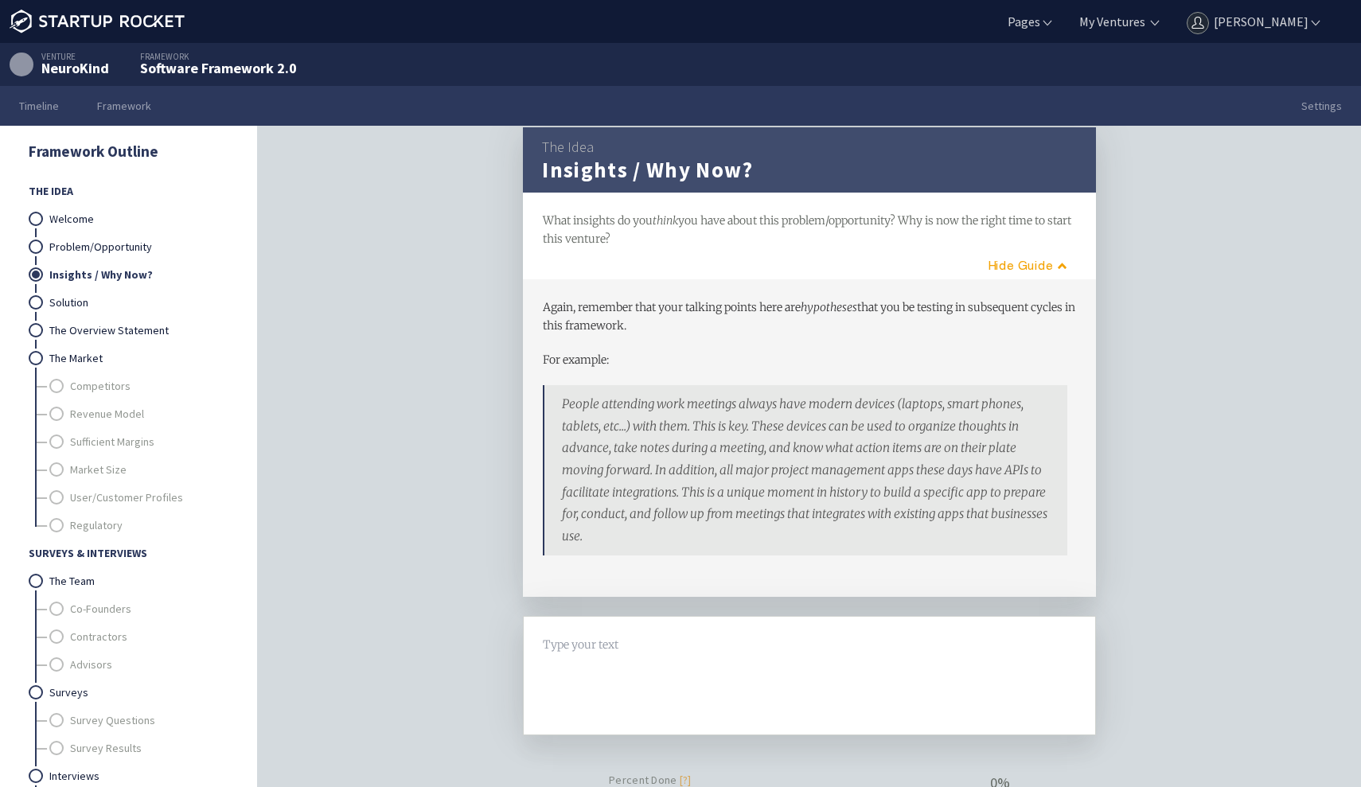
scroll to position [15, 0]
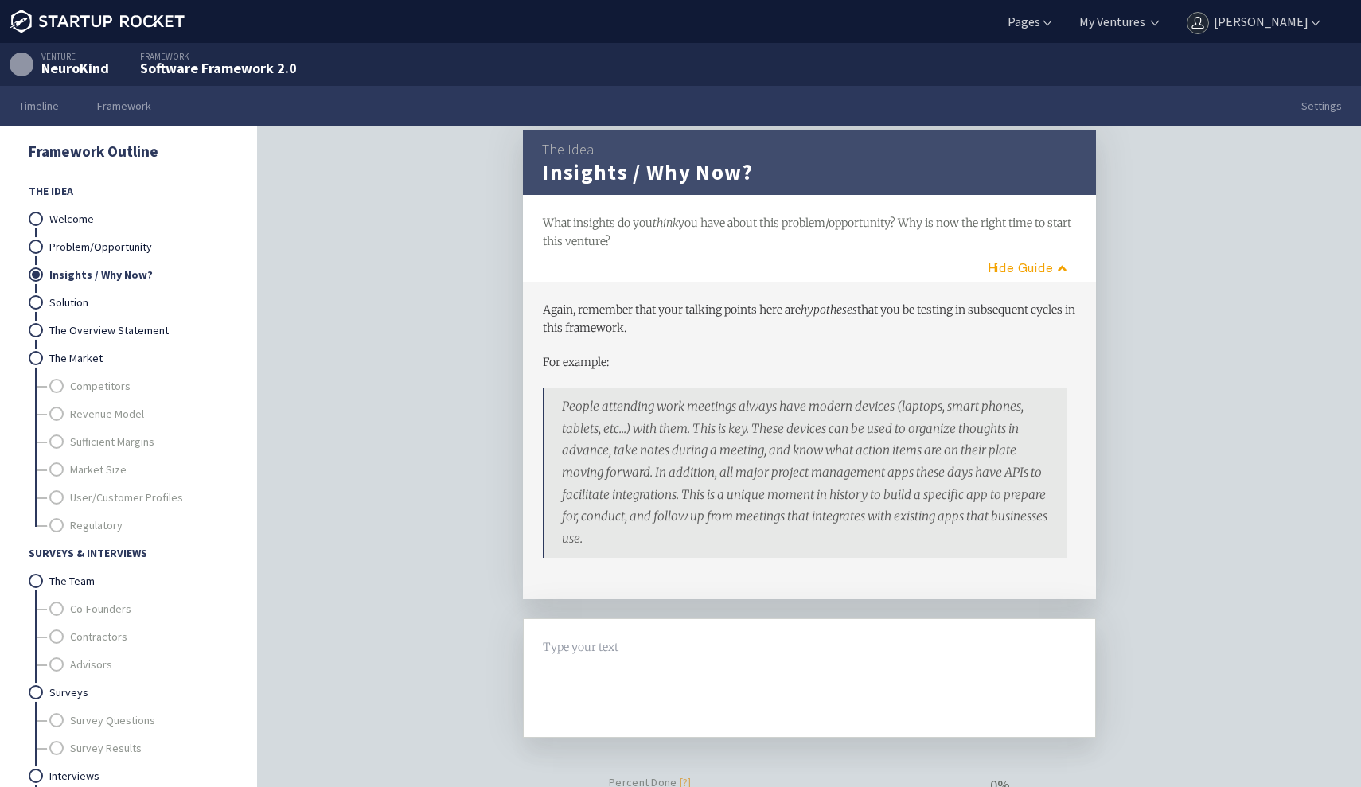
click at [715, 657] on div at bounding box center [810, 678] width 532 height 80
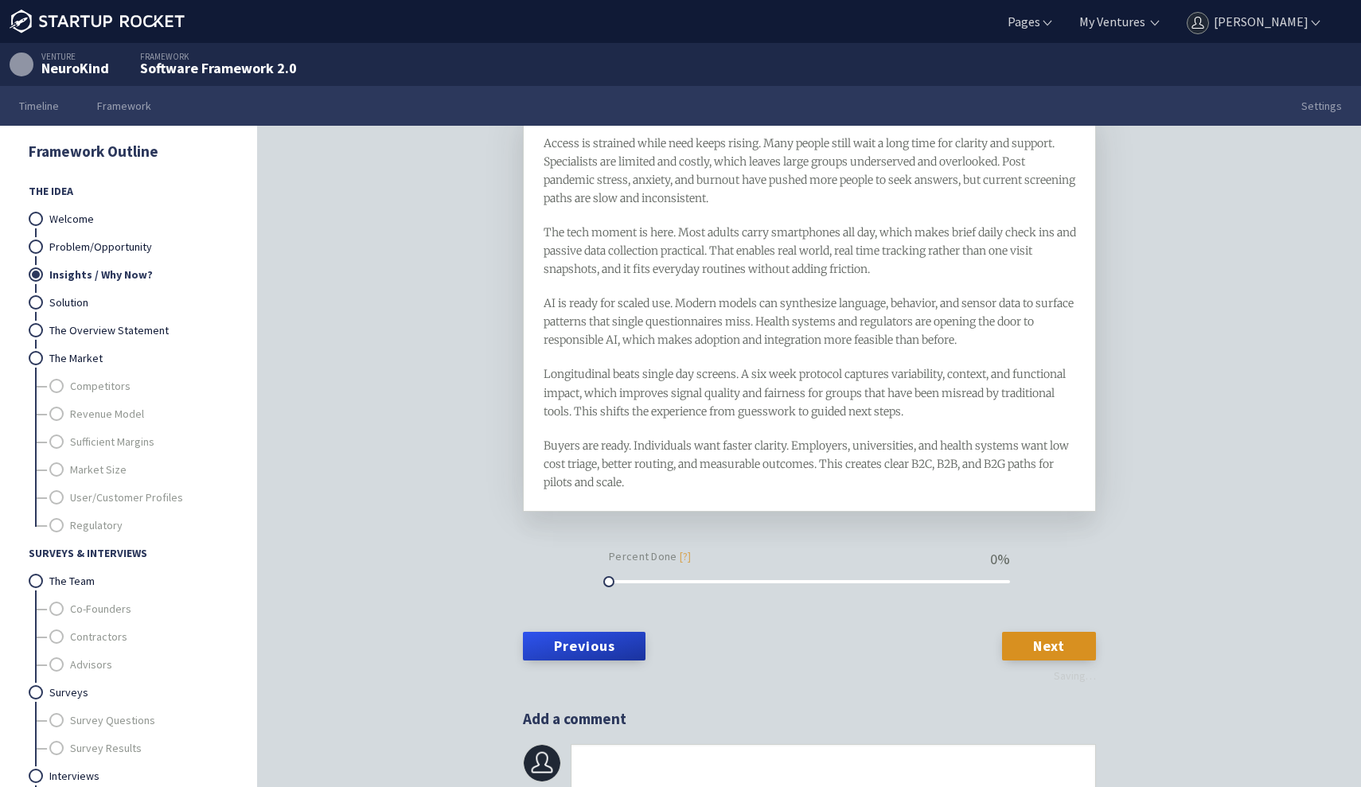
scroll to position [518, 0]
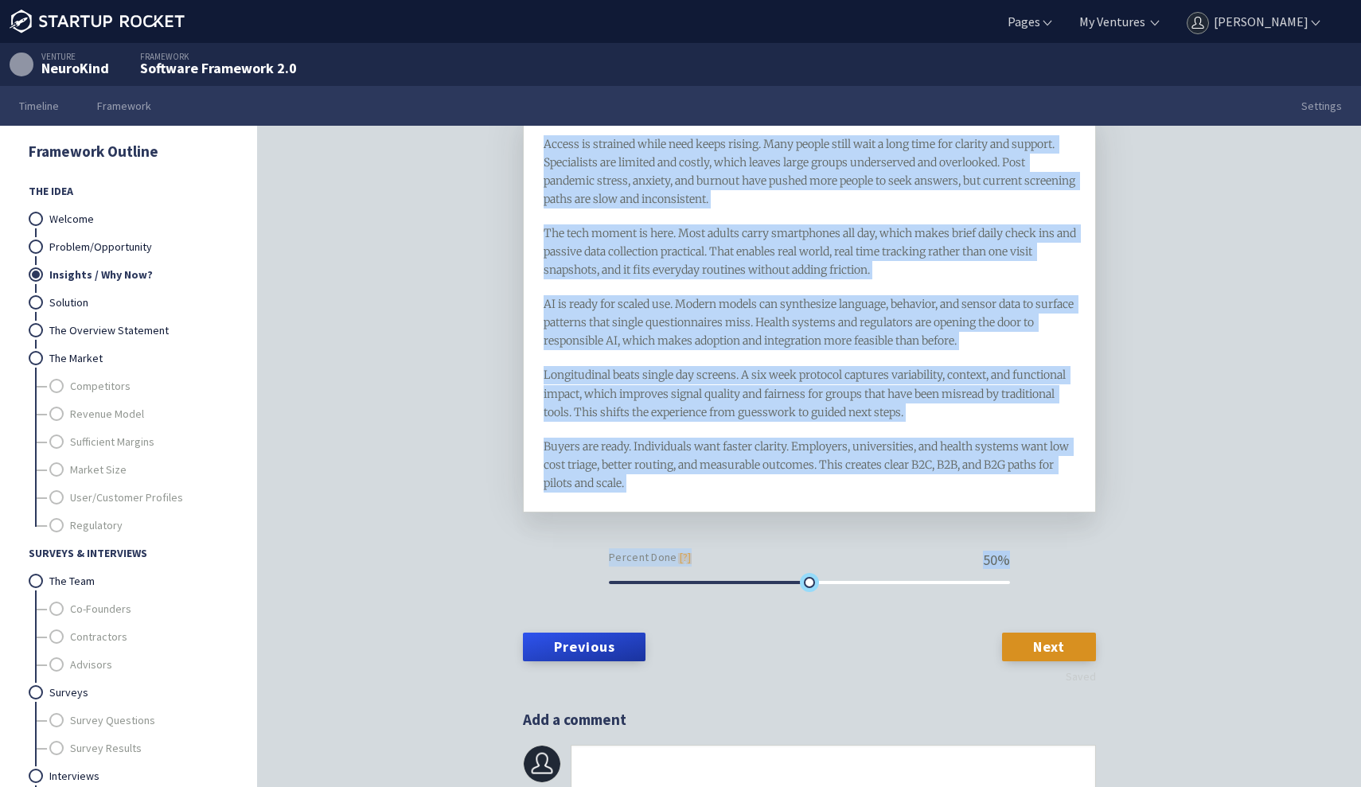
drag, startPoint x: 610, startPoint y: 576, endPoint x: 809, endPoint y: 587, distance: 200.0
click at [809, 587] on form "Access is strained while need keeps rising. Many people still wait a long time …" at bounding box center [809, 393] width 573 height 556
click at [1057, 557] on div "Access is strained while need keeps rising. Many people still wait a long time …" at bounding box center [809, 351] width 573 height 473
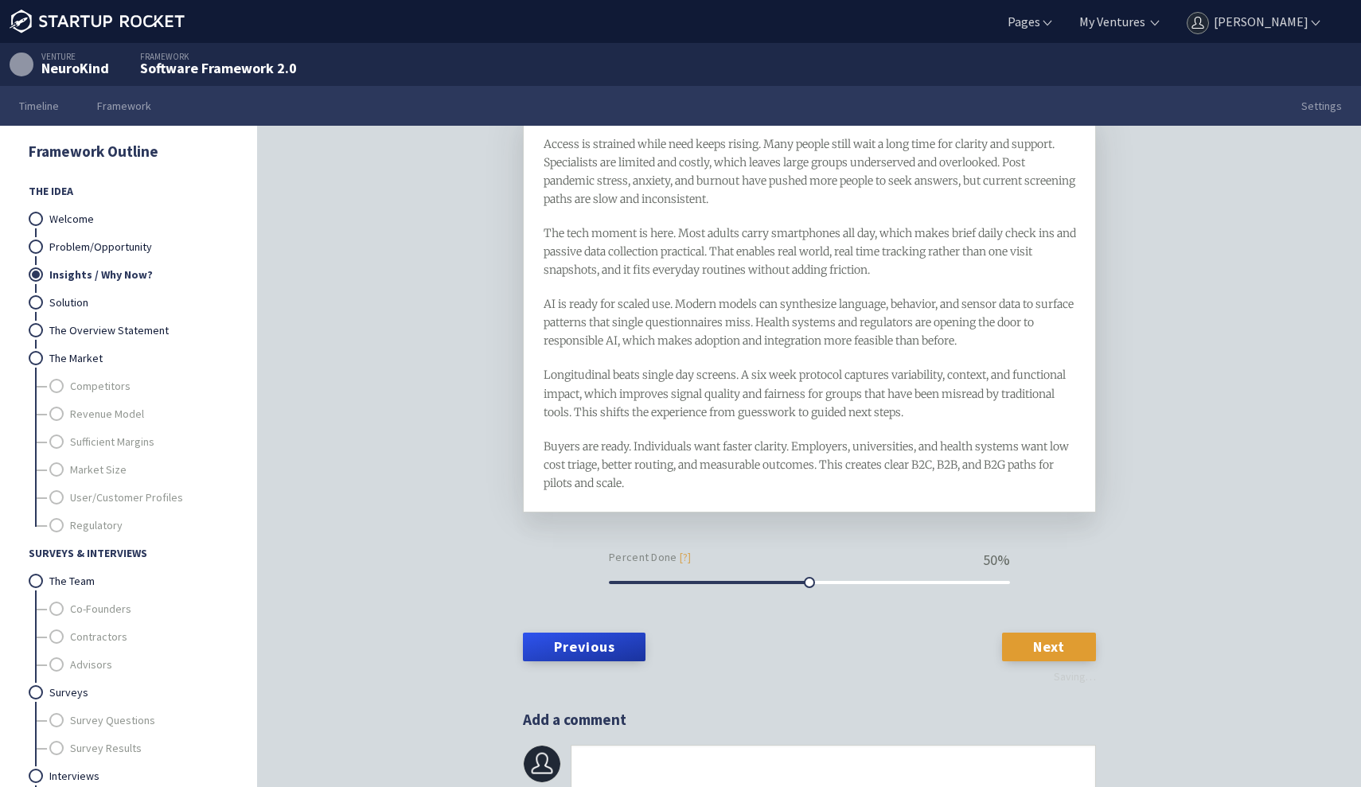
click at [1058, 634] on link "Next" at bounding box center [1049, 647] width 94 height 29
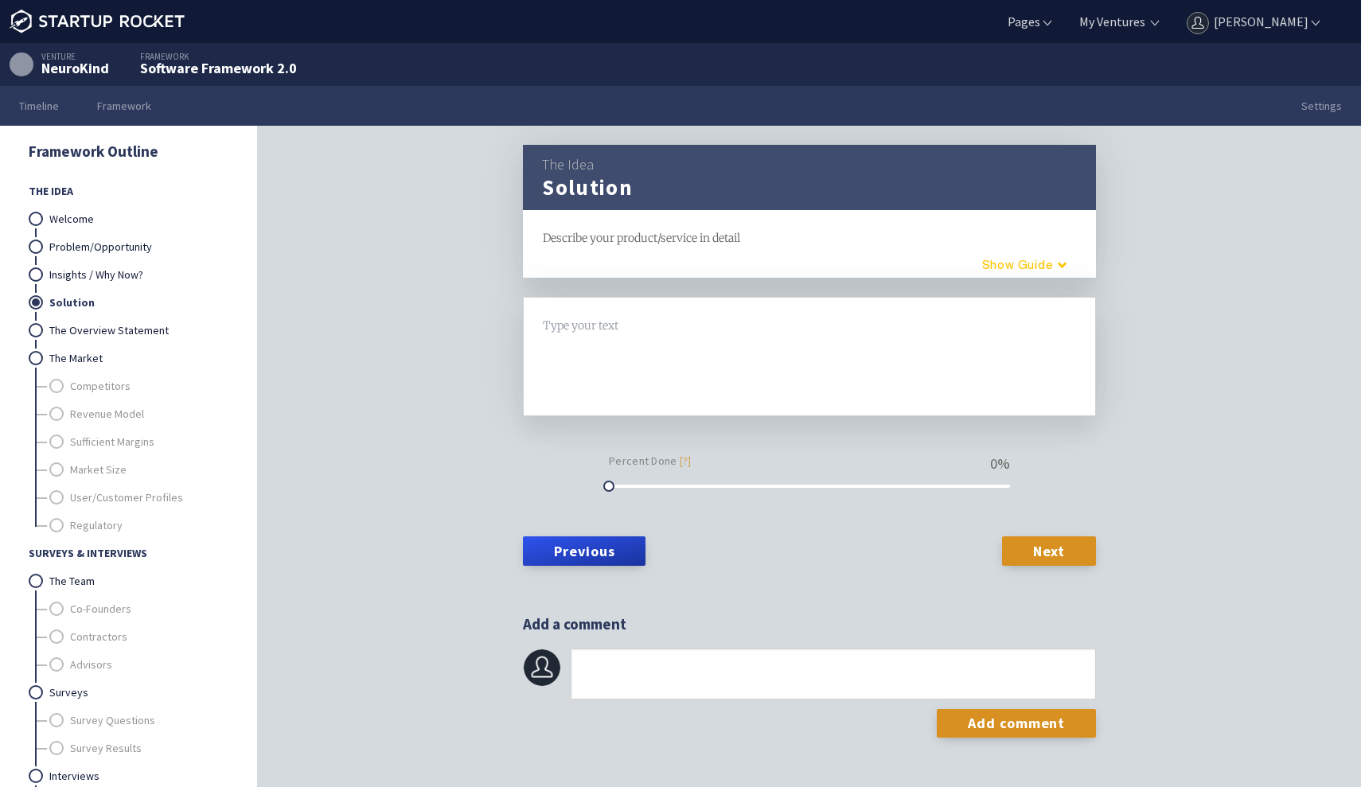
click at [1027, 269] on button "Guide" at bounding box center [1018, 264] width 135 height 26
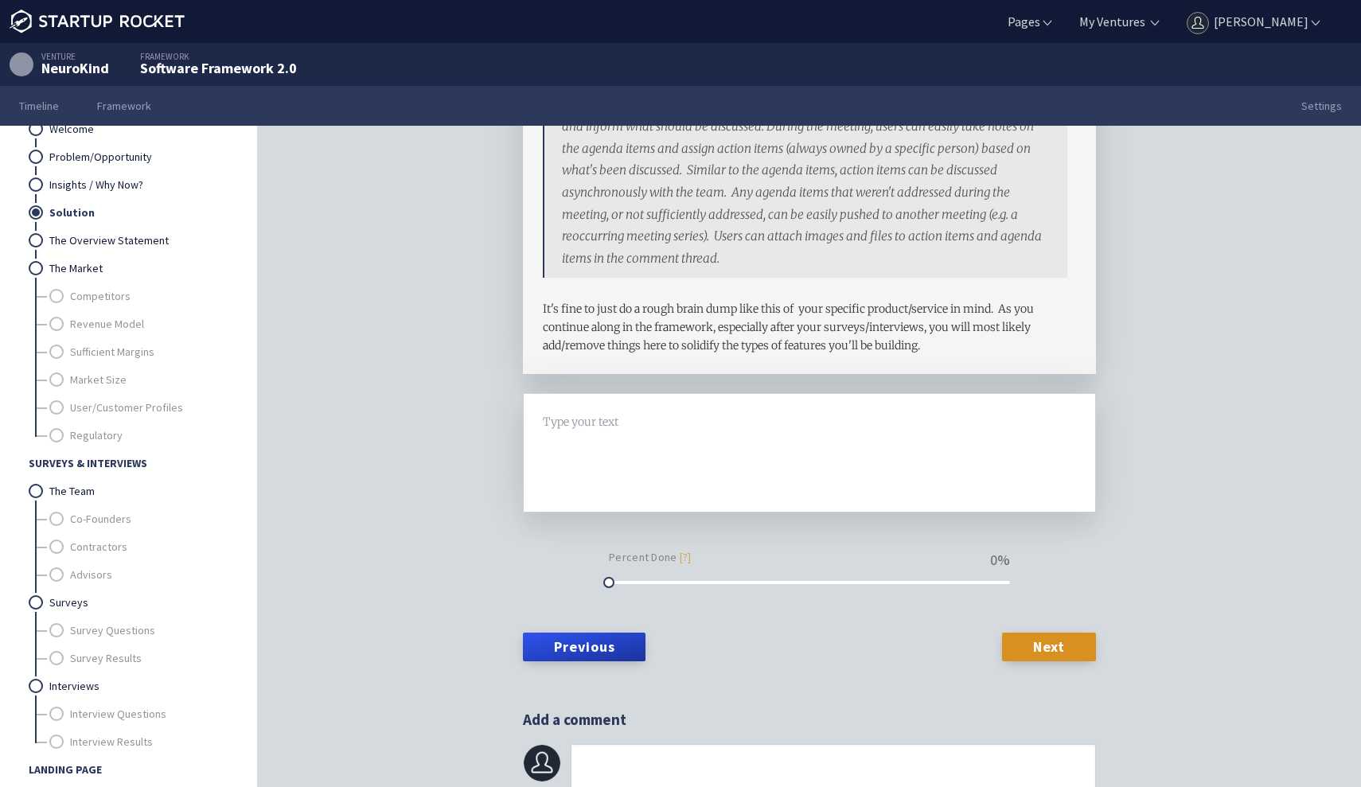
scroll to position [342, 0]
click at [780, 456] on div at bounding box center [810, 454] width 532 height 80
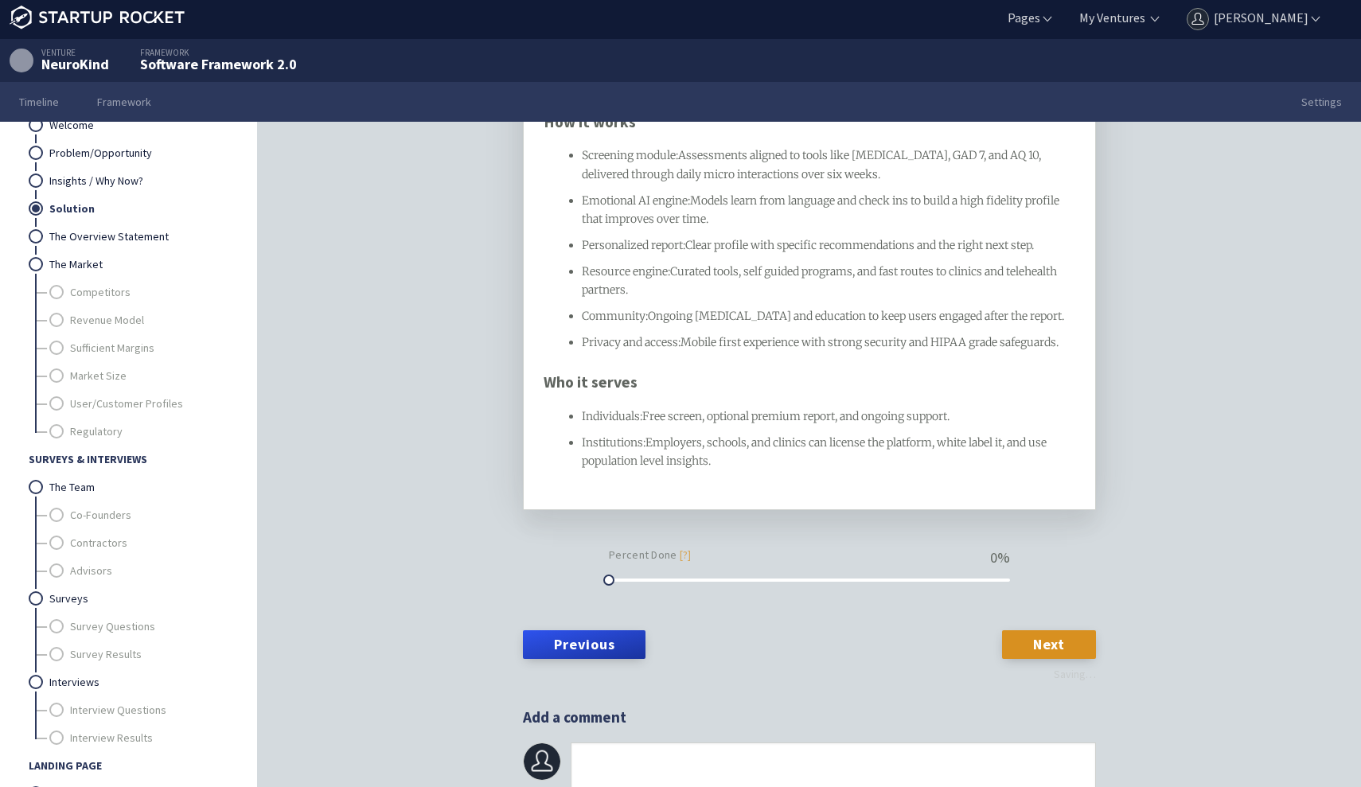
scroll to position [6, 0]
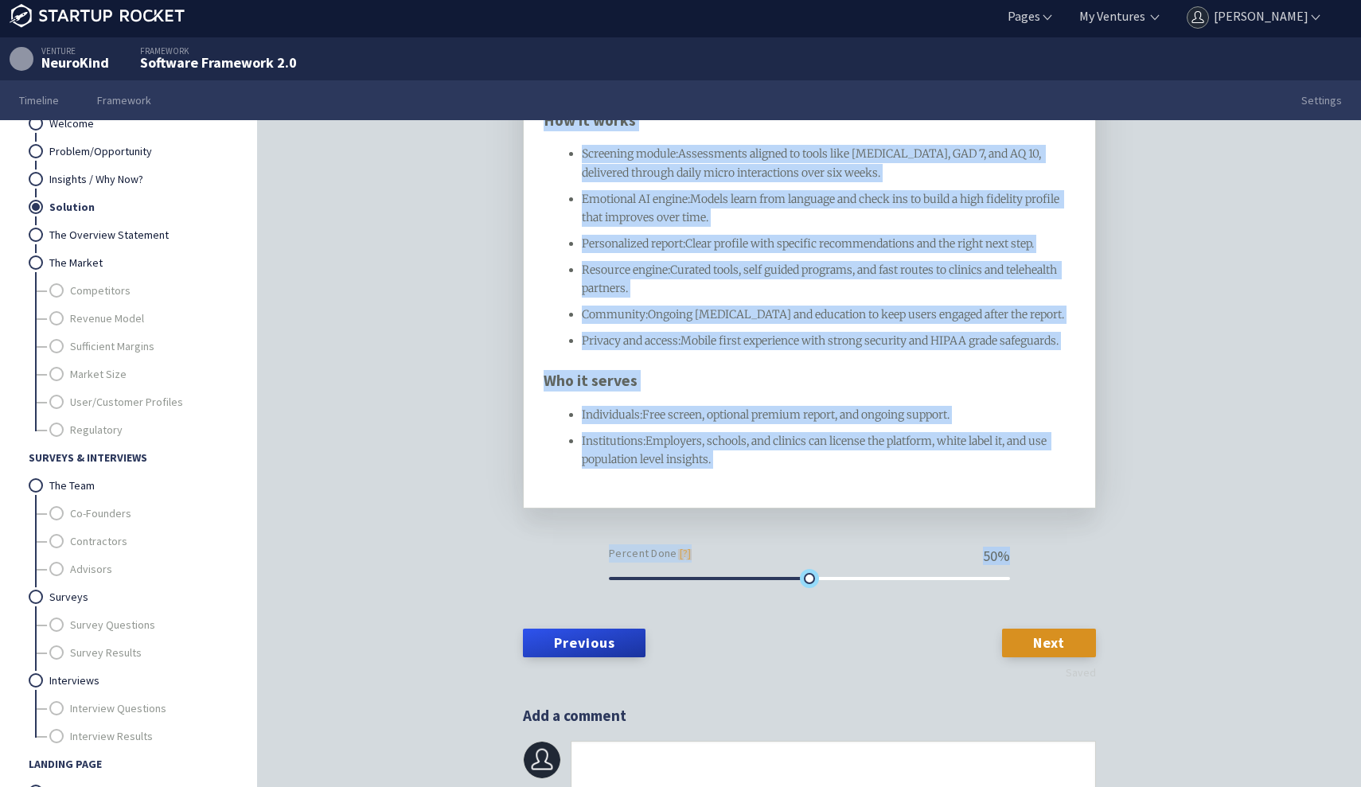
drag, startPoint x: 608, startPoint y: 570, endPoint x: 808, endPoint y: 580, distance: 200.0
click at [808, 580] on form "NeuroKind is the early detection layer for neurodivergence. It delivers a six w…" at bounding box center [809, 343] width 573 height 649
click at [835, 630] on form "NeuroKind is the early detection layer for neurodivergence. It delivers a six w…" at bounding box center [809, 343] width 573 height 649
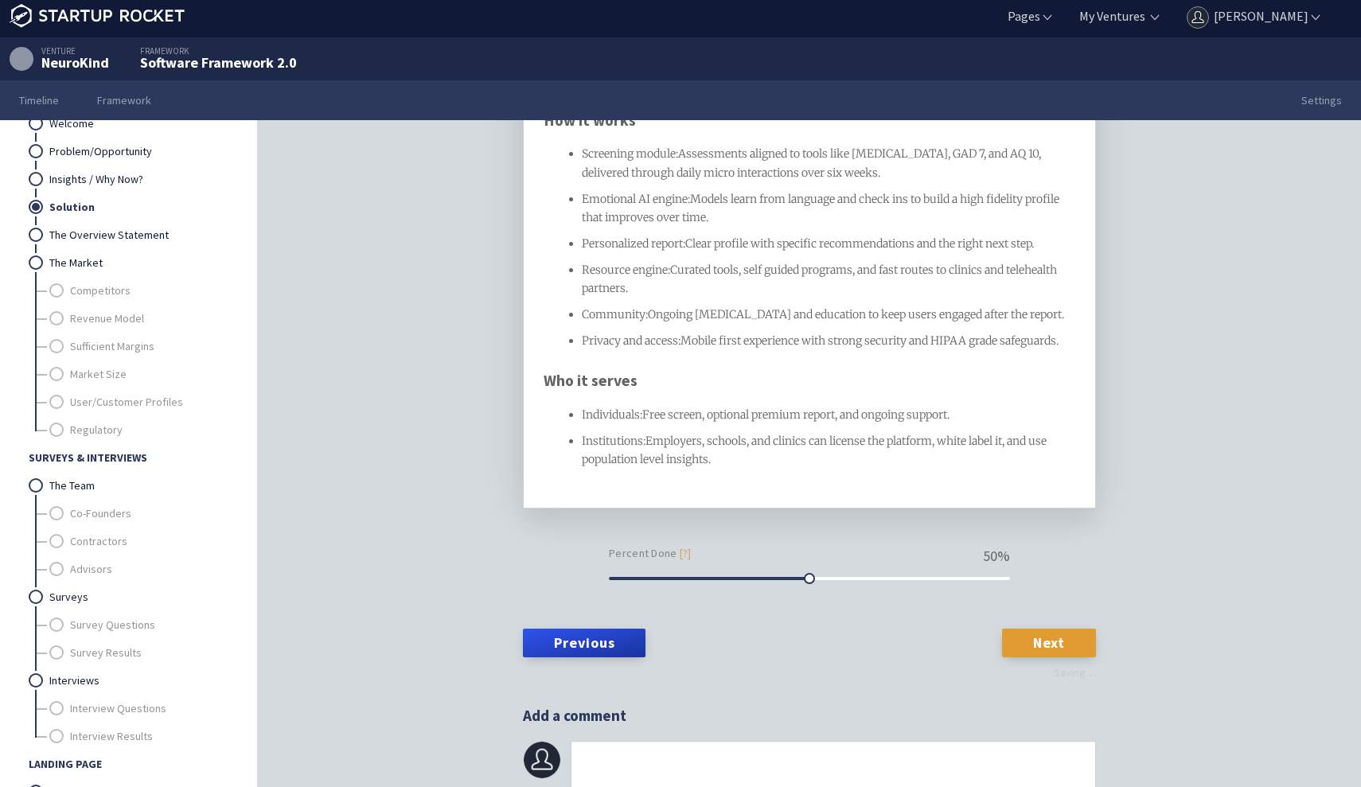
click at [1023, 629] on link "Next" at bounding box center [1049, 643] width 94 height 29
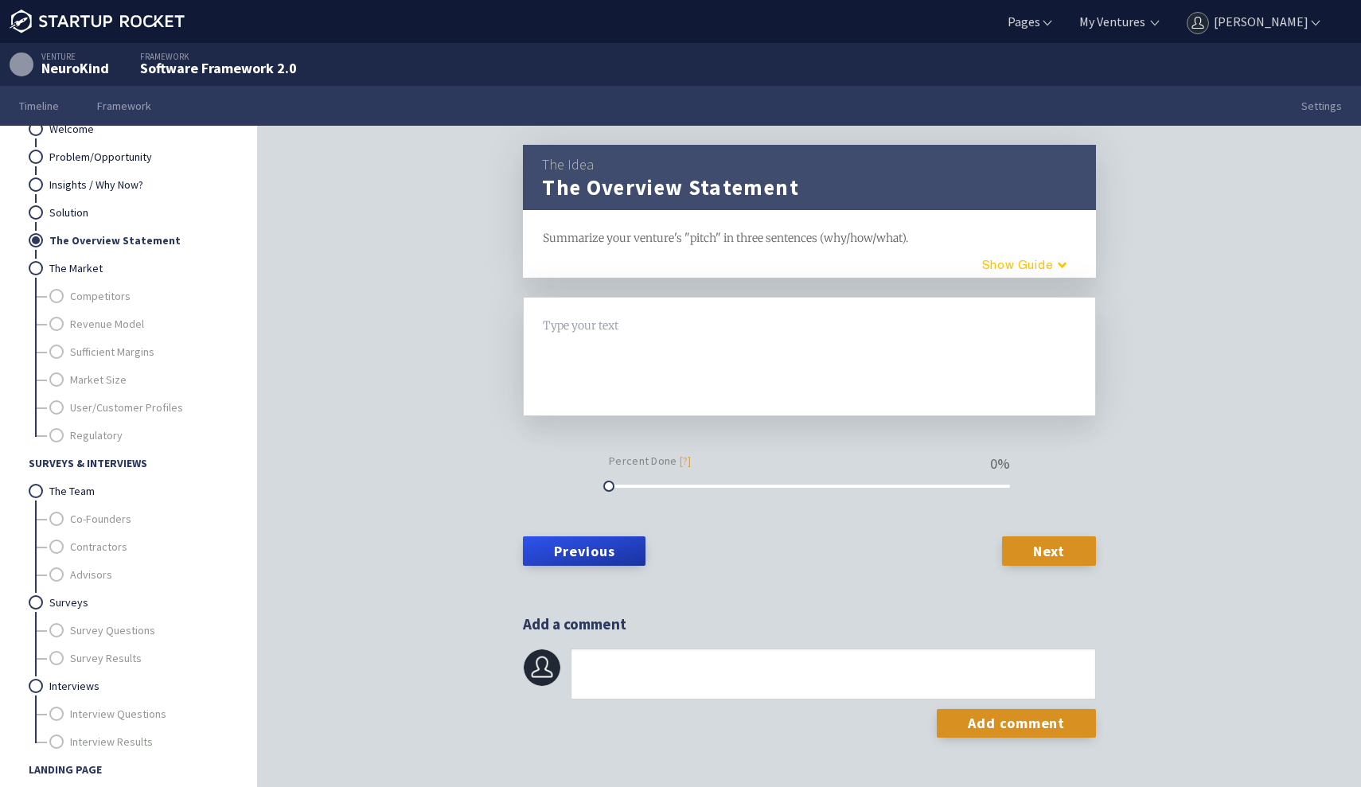
click at [996, 267] on button "Guide" at bounding box center [1018, 264] width 135 height 26
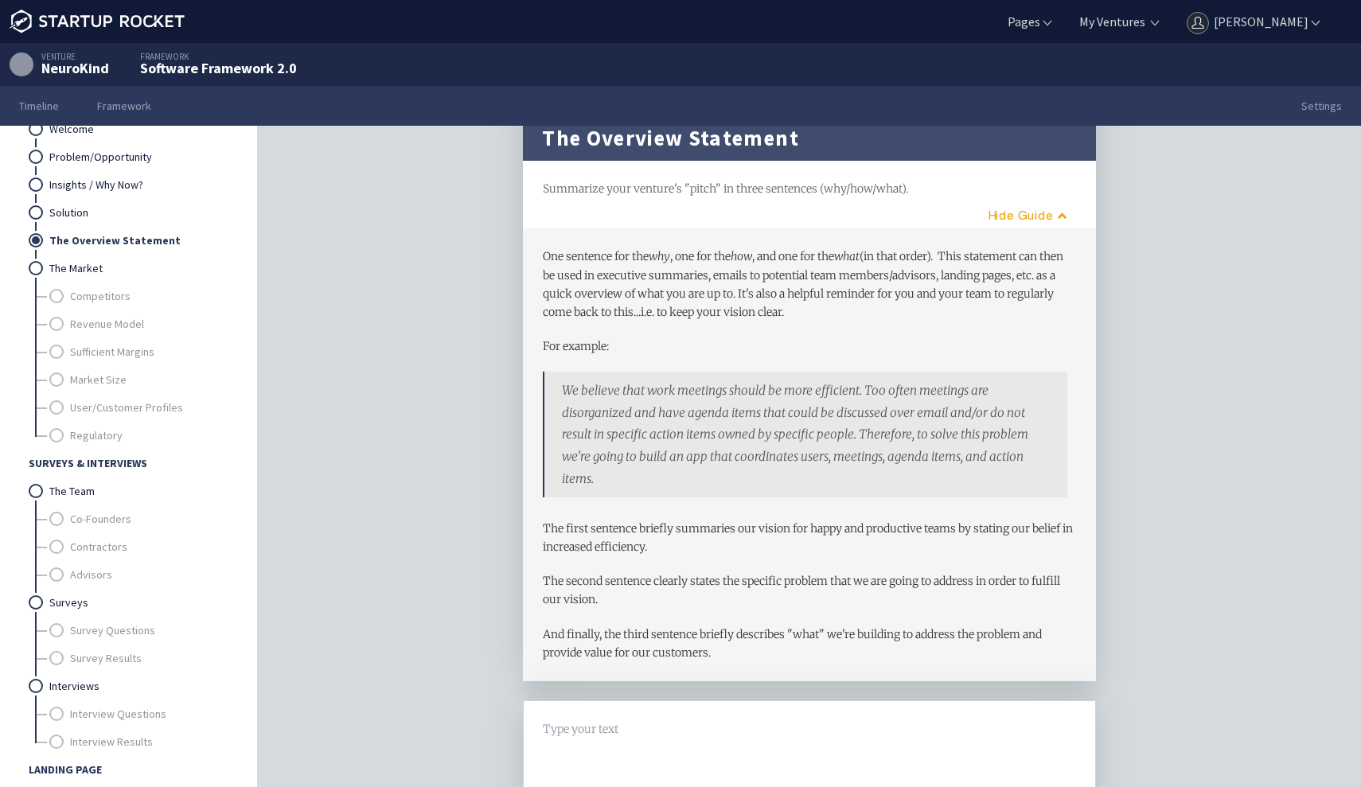
scroll to position [53, 0]
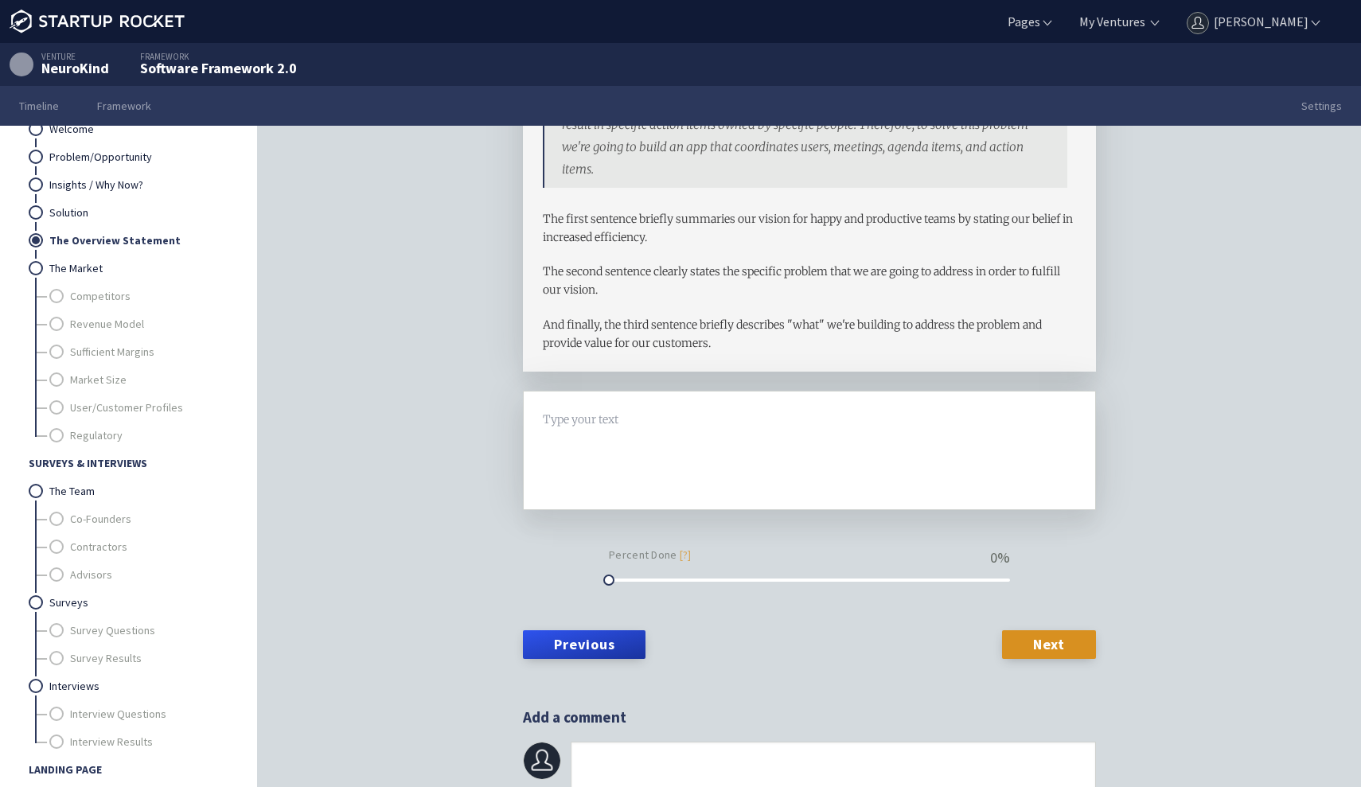
click at [651, 436] on div at bounding box center [810, 451] width 532 height 80
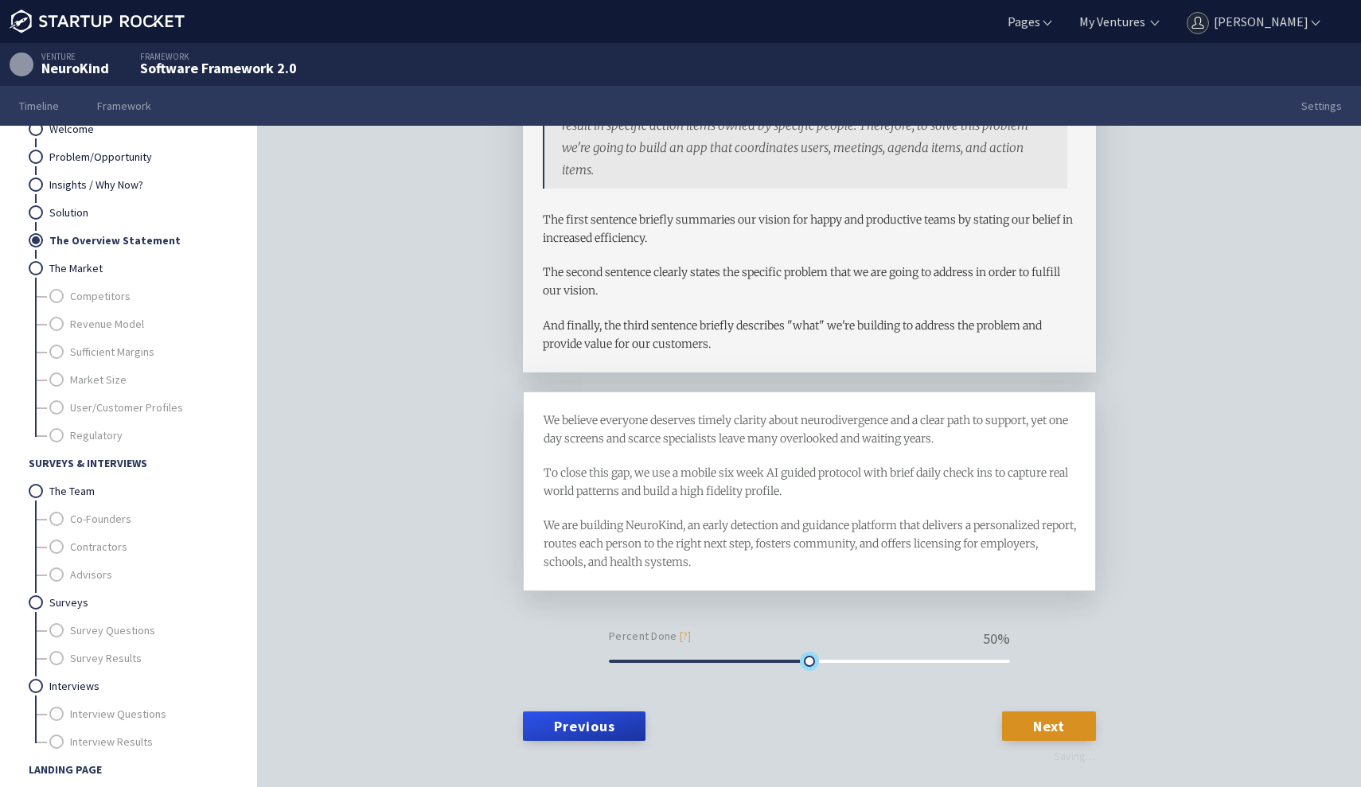
drag, startPoint x: 607, startPoint y: 657, endPoint x: 806, endPoint y: 658, distance: 198.9
click at [806, 658] on div at bounding box center [809, 661] width 11 height 11
click at [1037, 712] on link "Next" at bounding box center [1049, 725] width 94 height 29
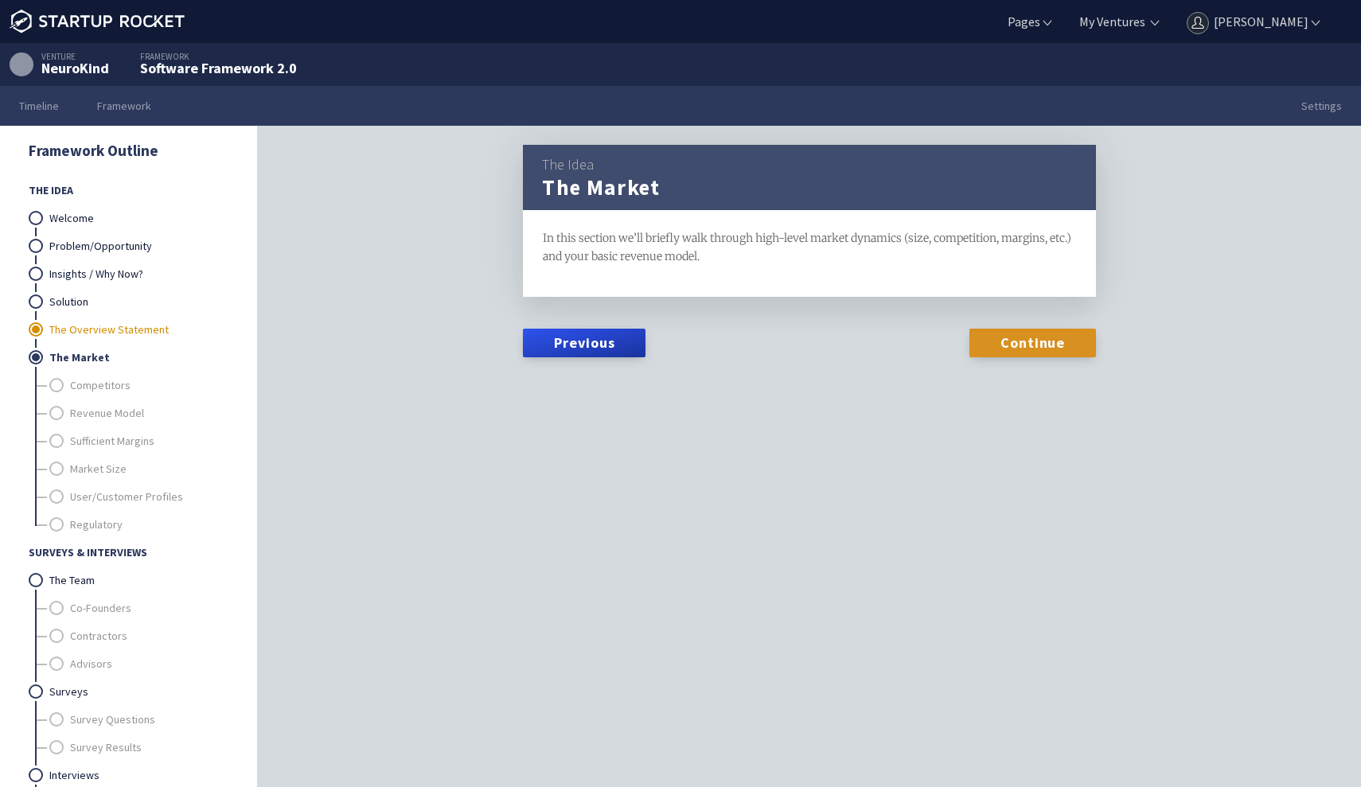
click at [162, 322] on link "The Overview Statement" at bounding box center [138, 330] width 178 height 28
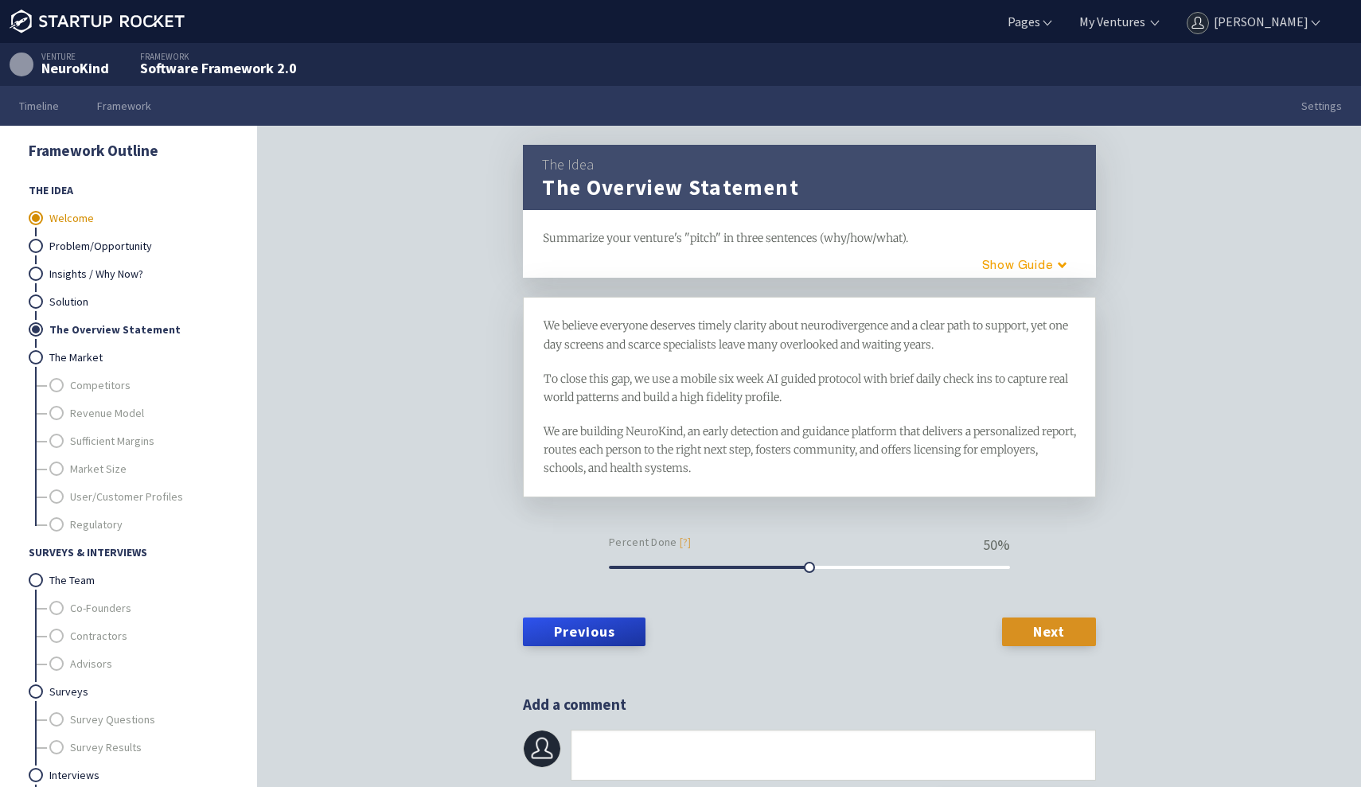
click at [127, 217] on link "Welcome" at bounding box center [138, 219] width 178 height 28
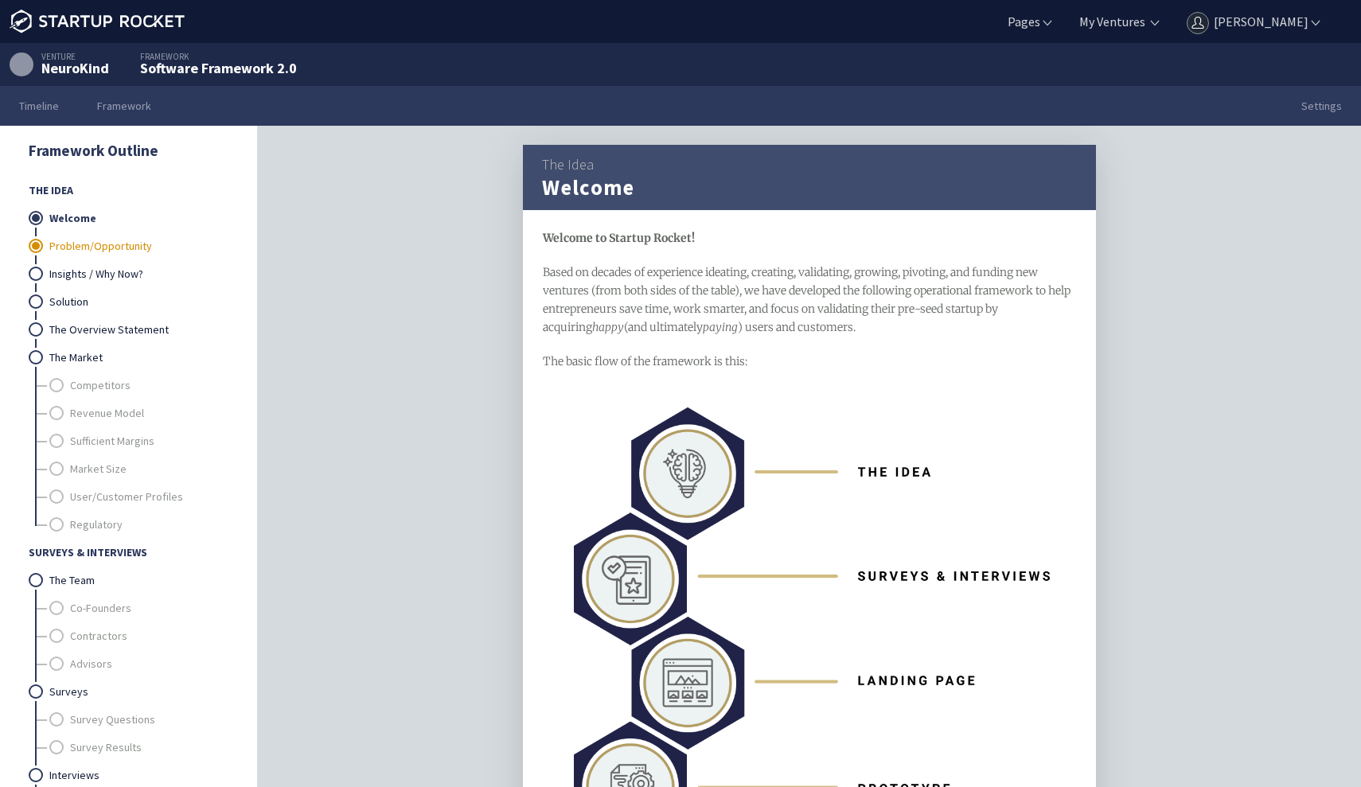
click at [127, 251] on link "Problem/Opportunity" at bounding box center [138, 246] width 178 height 28
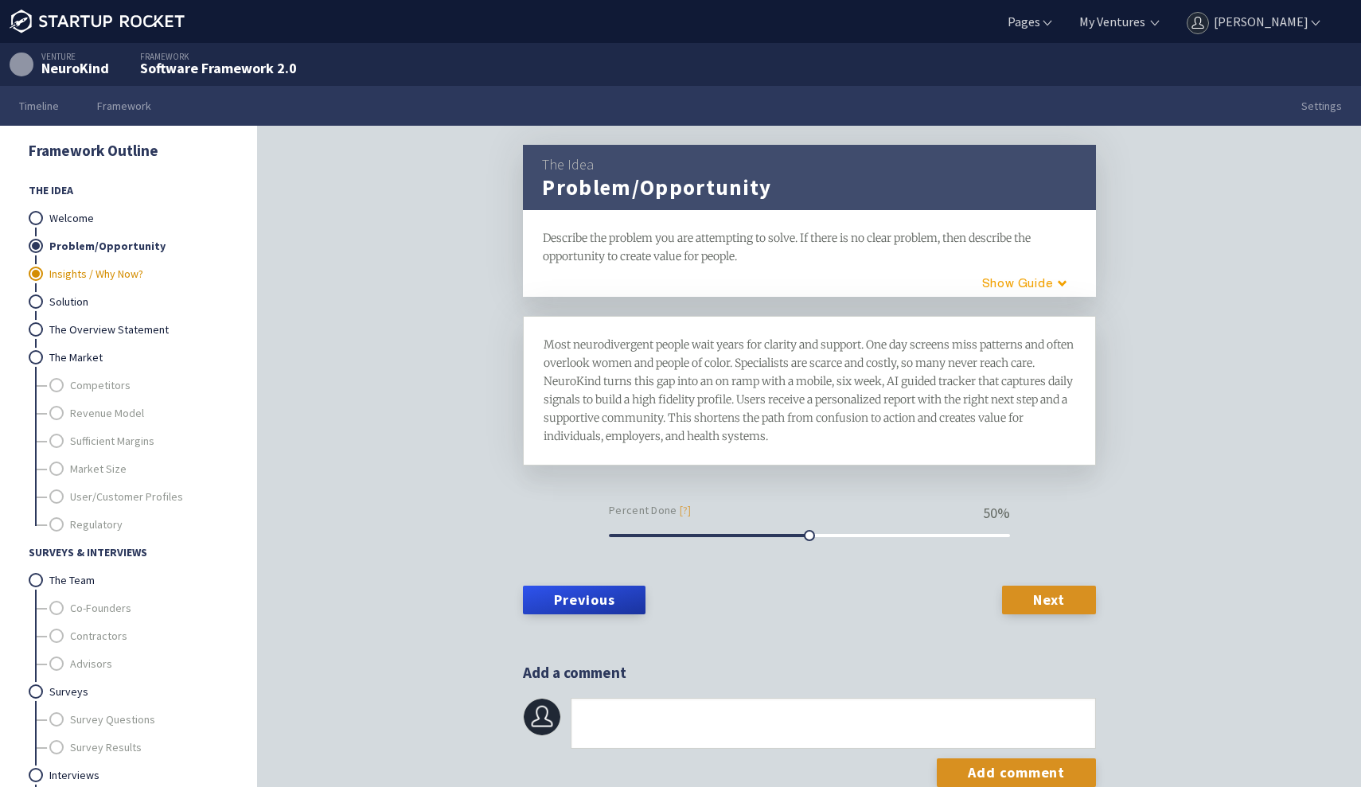
click at [119, 276] on link "Insights / Why Now?" at bounding box center [138, 274] width 178 height 28
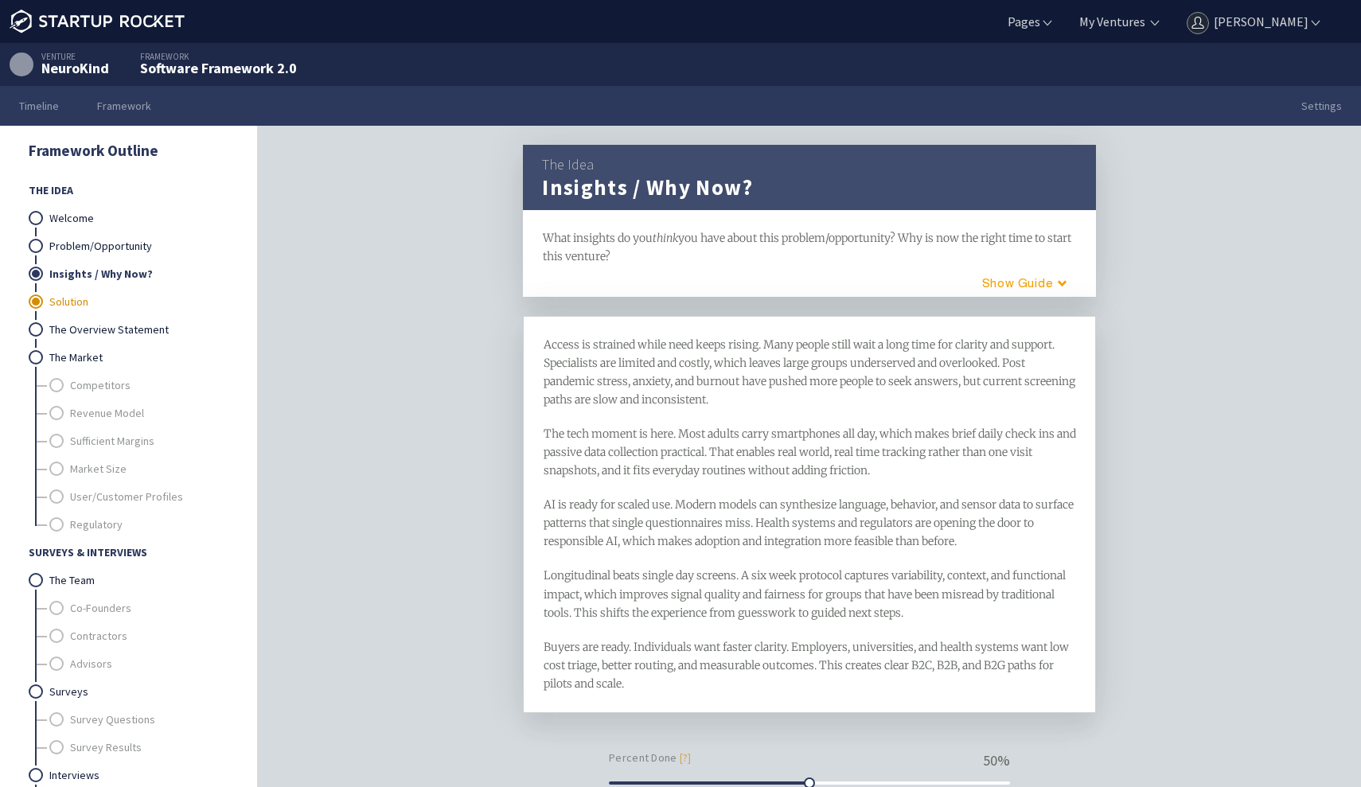
click at [88, 307] on link "Solution" at bounding box center [138, 302] width 178 height 28
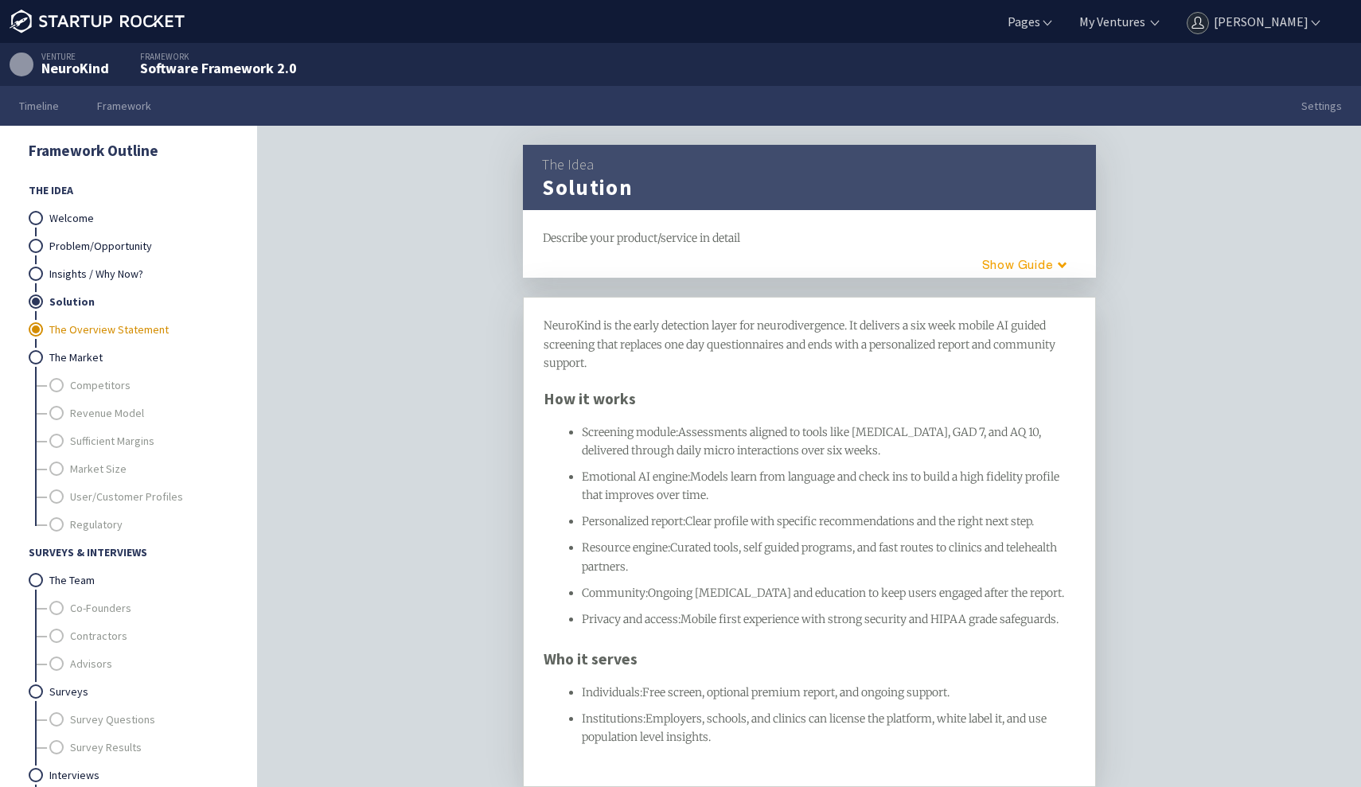
click at [99, 329] on link "The Overview Statement" at bounding box center [138, 330] width 178 height 28
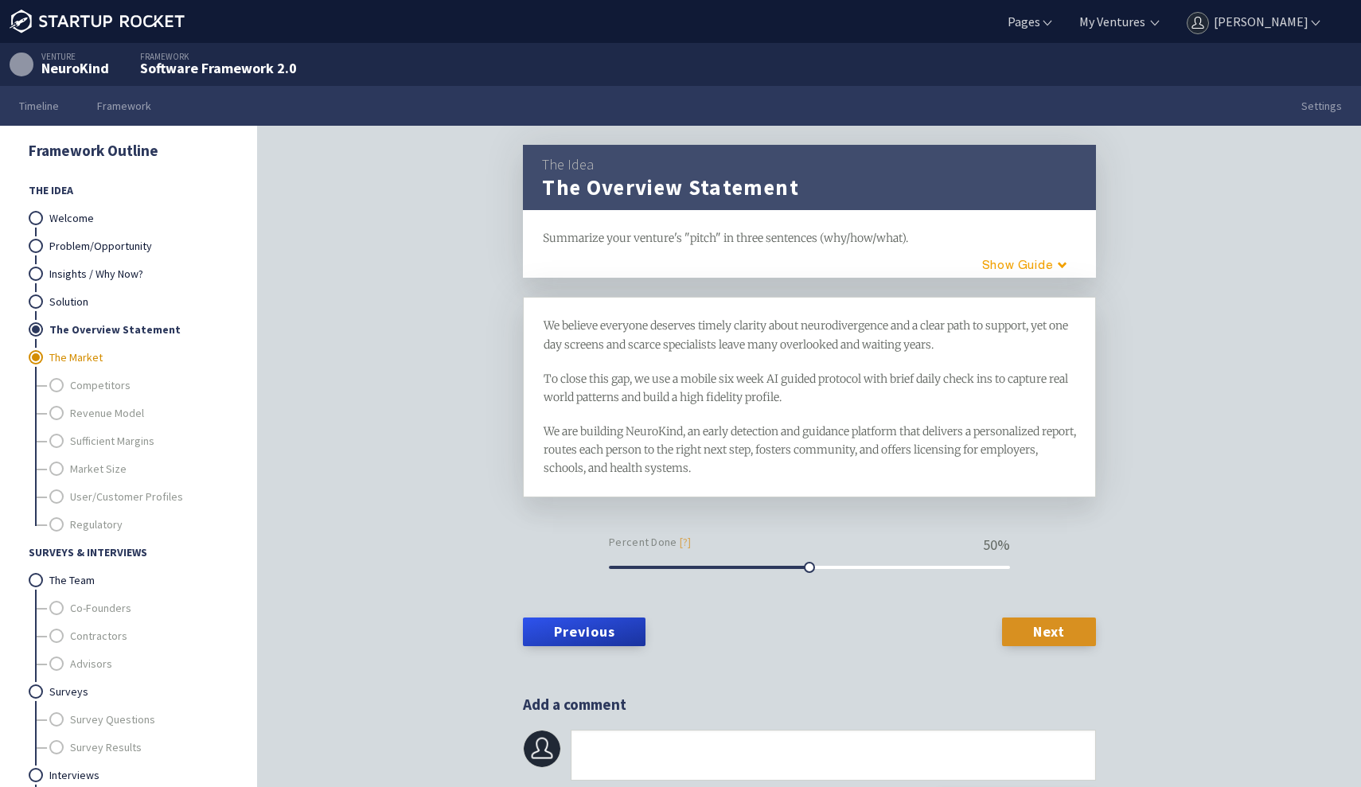
click at [87, 363] on link "The Market" at bounding box center [138, 358] width 178 height 28
